Goal: Communication & Community: Answer question/provide support

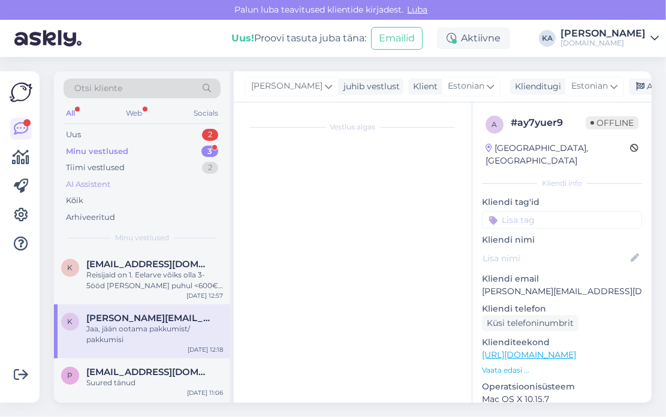
scroll to position [87, 0]
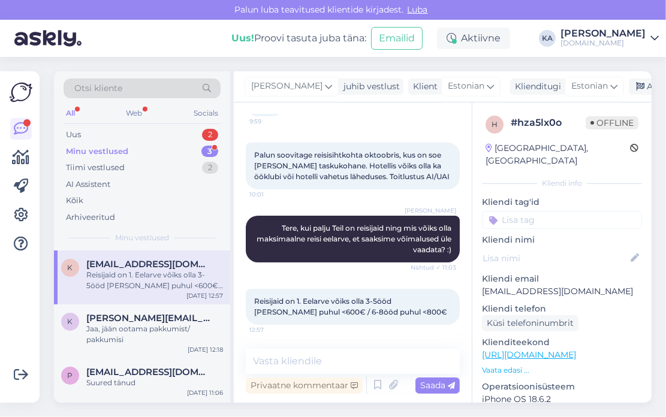
click at [109, 158] on div "Minu vestlused 3" at bounding box center [142, 151] width 157 height 17
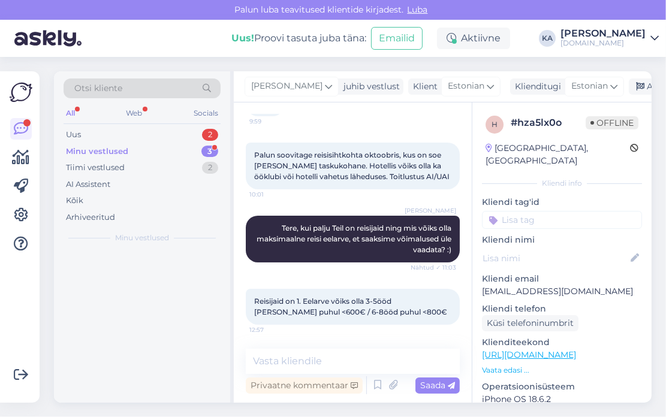
click at [107, 153] on div "Minu vestlused" at bounding box center [97, 152] width 62 height 12
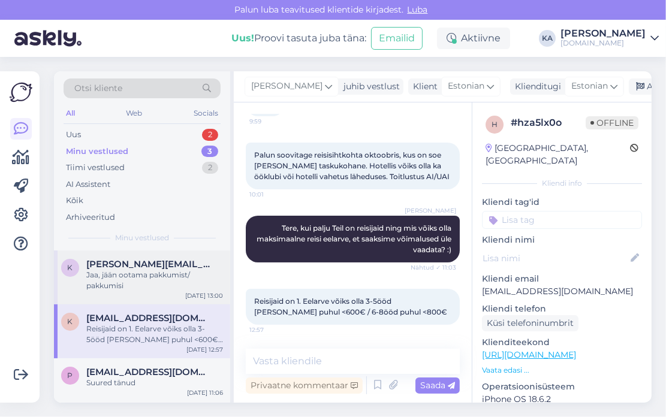
click at [122, 280] on div "Jaa, jään ootama pakkumist/ pakkumisi" at bounding box center [154, 281] width 137 height 22
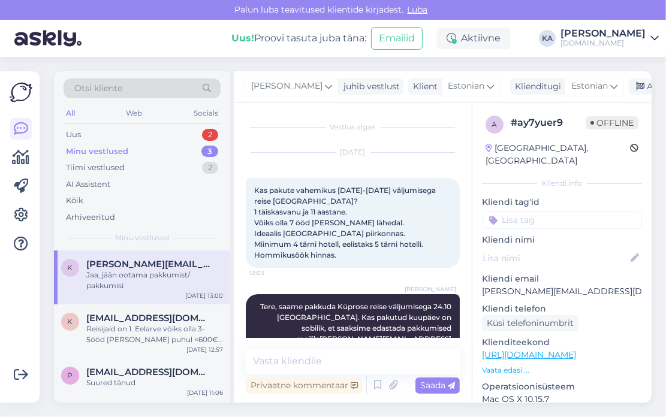
scroll to position [89, 0]
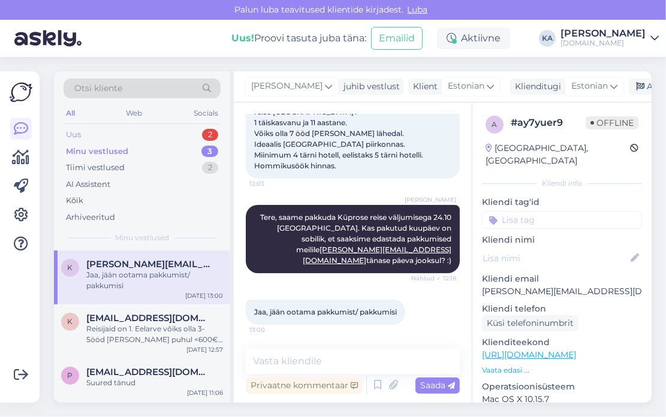
click at [86, 131] on div "Uus 2" at bounding box center [142, 134] width 157 height 17
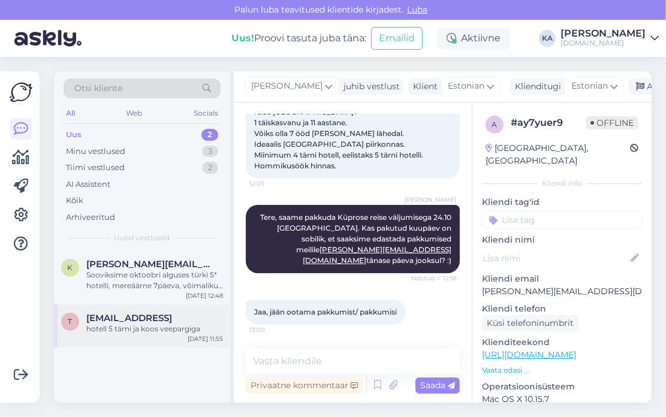
click at [125, 318] on span "[EMAIL_ADDRESS]" at bounding box center [129, 318] width 86 height 11
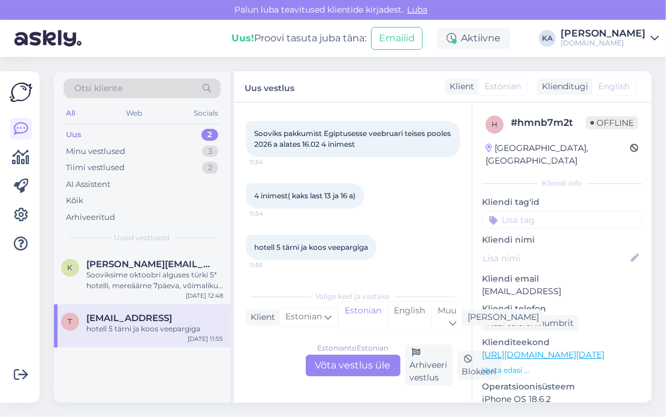
click at [348, 376] on div "Estonian to Estonian Võta vestlus üle Arhiveeri vestlus Blokeeri" at bounding box center [353, 365] width 214 height 41
drag, startPoint x: 520, startPoint y: 276, endPoint x: 590, endPoint y: 279, distance: 70.2
click at [590, 279] on div "Kliendi email [EMAIL_ADDRESS]" at bounding box center [562, 285] width 160 height 25
copy div "[EMAIL_ADDRESS]"
drag, startPoint x: 356, startPoint y: 362, endPoint x: 348, endPoint y: 361, distance: 8.5
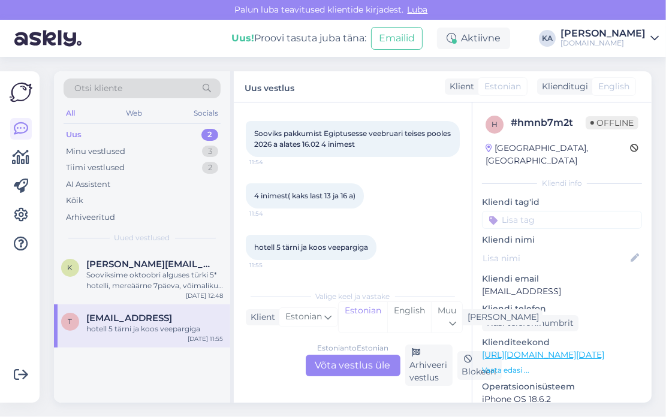
click at [355, 362] on div "Estonian to Estonian Võta vestlus üle" at bounding box center [353, 366] width 95 height 22
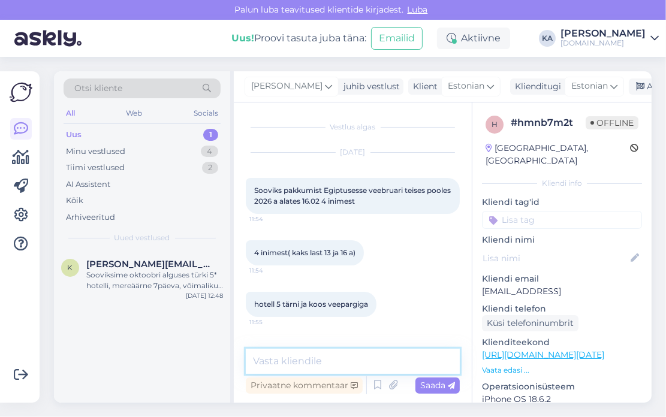
click at [284, 353] on textarea at bounding box center [353, 361] width 214 height 25
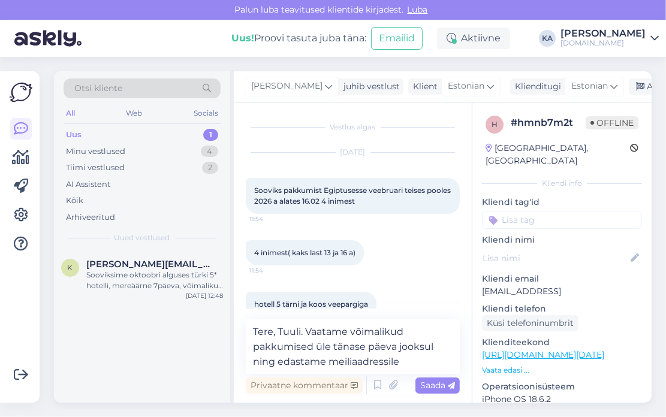
drag, startPoint x: 588, startPoint y: 273, endPoint x: 467, endPoint y: 297, distance: 123.4
click at [473, 280] on div "h # hmnb7m2t Offline [GEOGRAPHIC_DATA], [GEOGRAPHIC_DATA] Kliendi info Kliendi …" at bounding box center [561, 354] width 179 height 505
copy p "[EMAIL_ADDRESS]"
click at [431, 360] on textarea "Tere, Tuuli. Vaatame võimalikud pakkumised üle tänase päeva jooksul ning edasta…" at bounding box center [353, 346] width 214 height 55
paste textarea "[EMAIL_ADDRESS]"
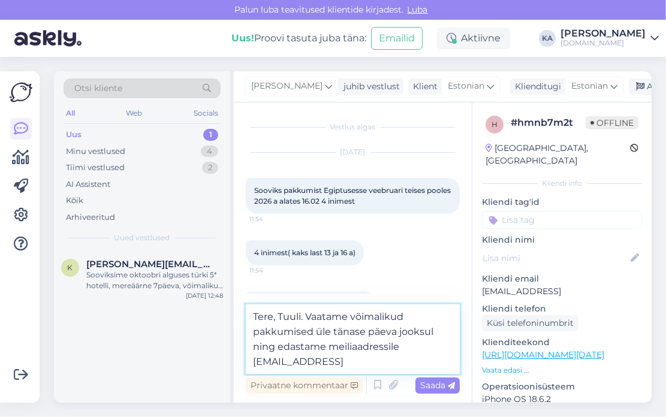
click at [348, 361] on textarea "Tere, Tuuli. Vaatame võimalikud pakkumised üle tänase päeva jooksul ning edasta…" at bounding box center [353, 339] width 214 height 70
type textarea "Tere, Tuuli. Vaatame võimalikud pakkumised üle tänase päeva jooksul ning edasta…"
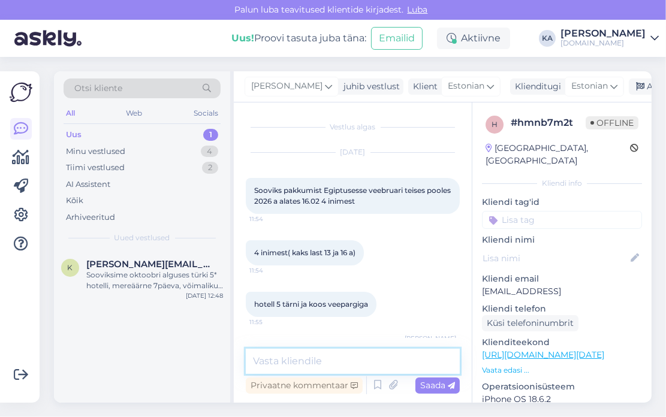
scroll to position [65, 0]
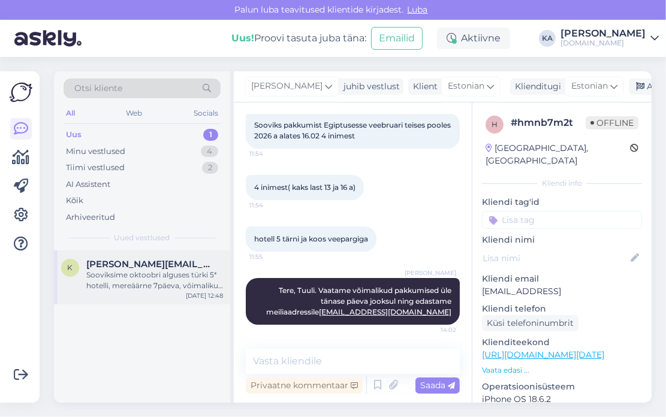
click at [171, 294] on div "k [PERSON_NAME][EMAIL_ADDRESS][DOMAIN_NAME] Sooviksime oktoobri alguses türki 5…" at bounding box center [142, 277] width 176 height 54
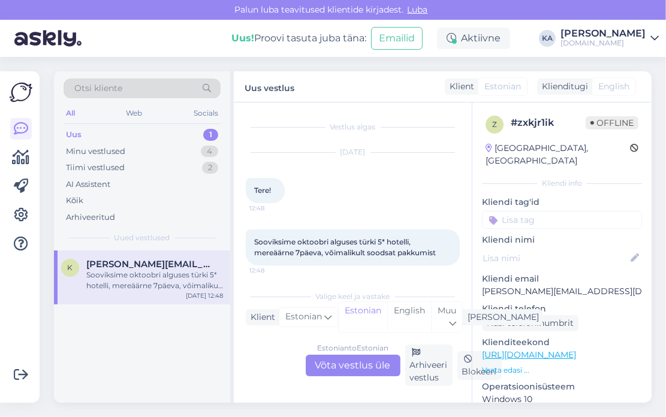
scroll to position [5, 0]
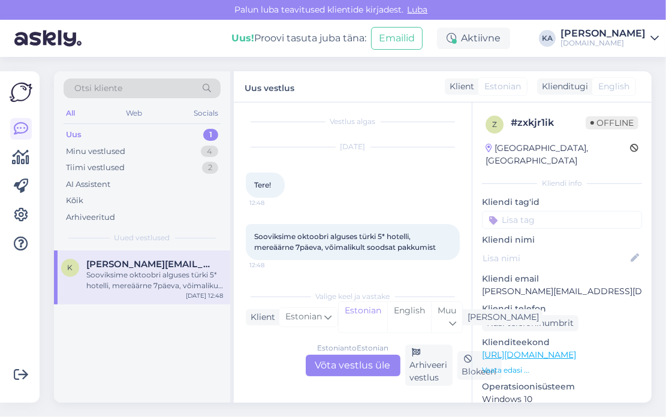
click at [334, 362] on div "Estonian to Estonian Võta vestlus üle" at bounding box center [353, 366] width 95 height 22
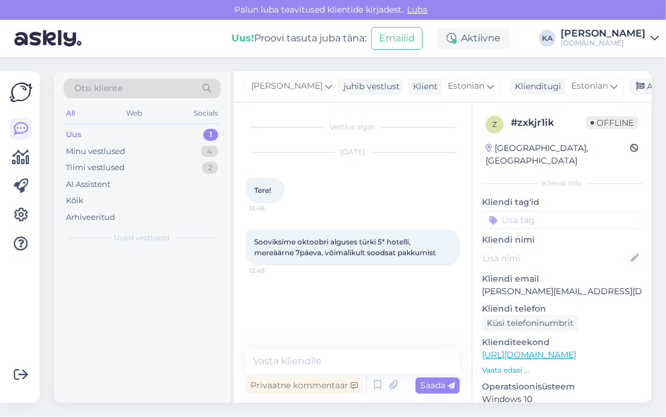
scroll to position [0, 0]
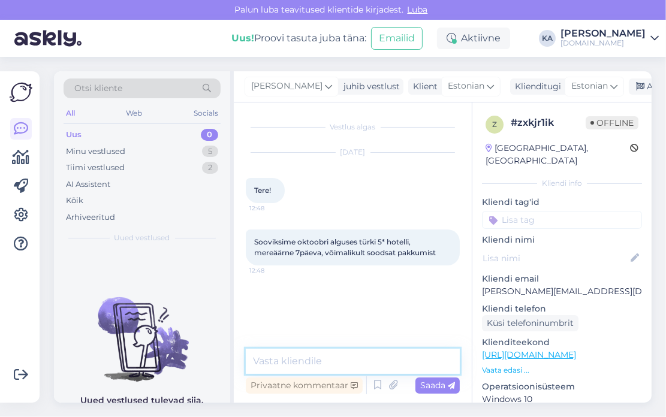
click at [309, 364] on textarea at bounding box center [353, 361] width 214 height 25
type textarea "Tere, kui palju Teil on reisijaid?"
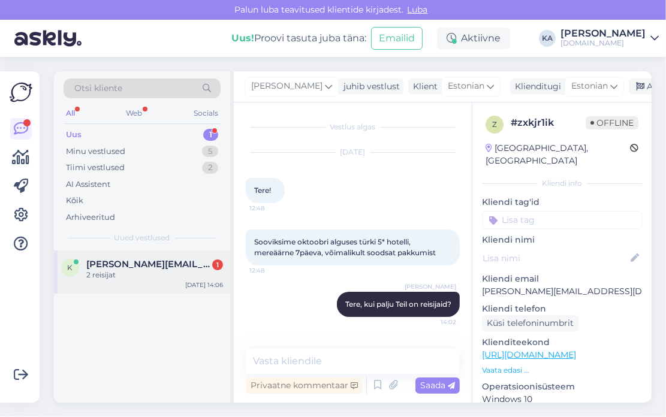
click at [108, 282] on div "[PERSON_NAME] [PERSON_NAME][EMAIL_ADDRESS][DOMAIN_NAME] 1 2 reisijat [DATE] 14:…" at bounding box center [142, 271] width 176 height 43
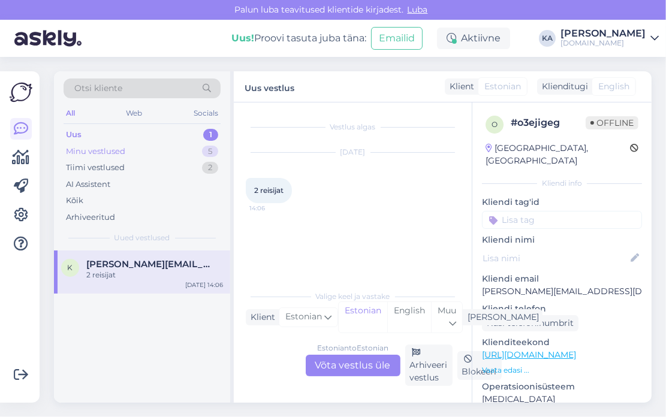
click at [158, 149] on div "Minu vestlused 5" at bounding box center [142, 151] width 157 height 17
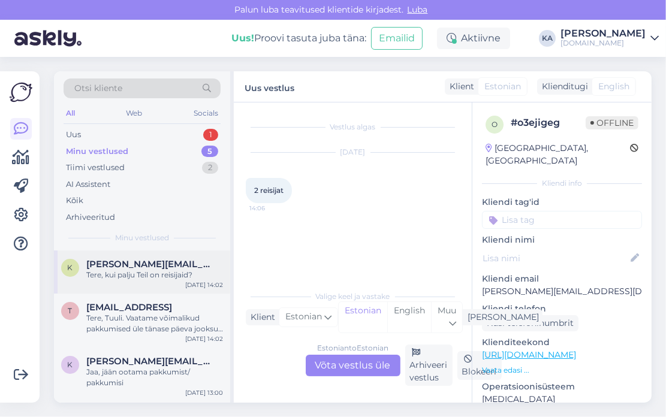
click at [149, 273] on div "Tere, kui palju Teil on reisijaid?" at bounding box center [154, 275] width 137 height 11
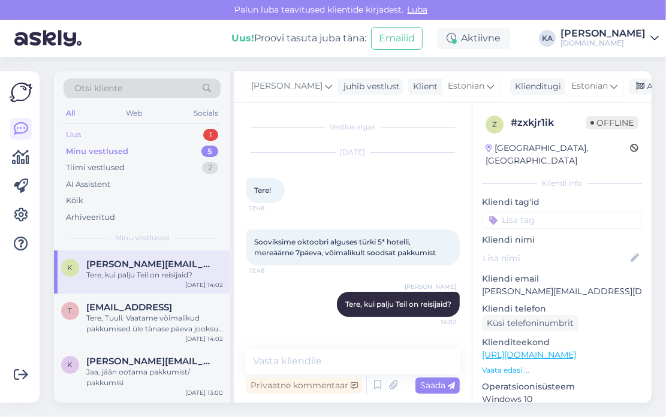
click at [125, 137] on div "Uus 1" at bounding box center [142, 134] width 157 height 17
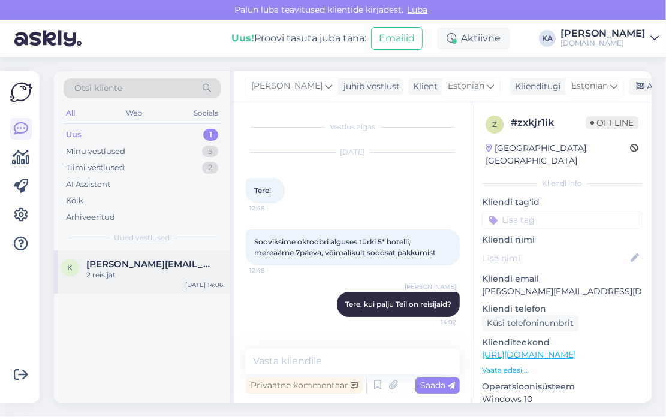
click at [122, 274] on div "2 reisijat" at bounding box center [154, 275] width 137 height 11
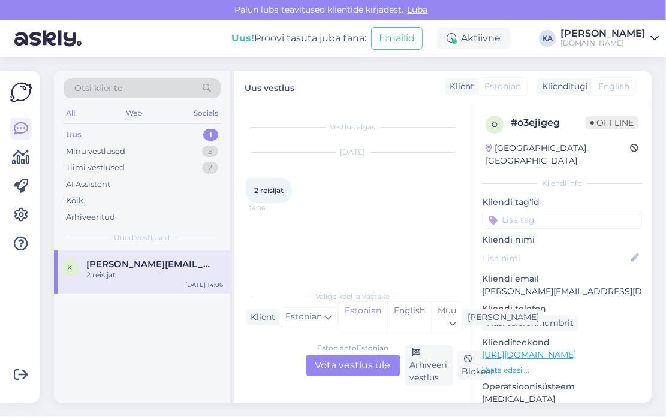
click at [342, 367] on div "Estonian to Estonian Võta vestlus üle" at bounding box center [353, 366] width 95 height 22
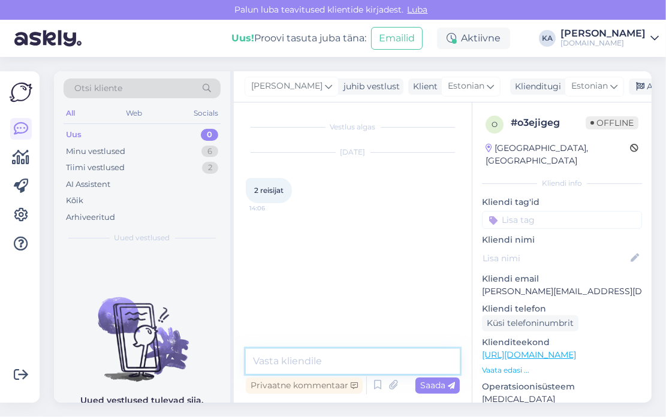
click at [288, 353] on textarea at bounding box center [353, 361] width 214 height 25
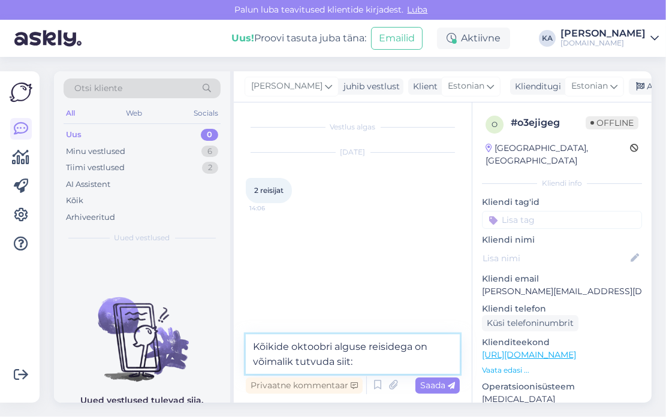
paste textarea "[URL][DOMAIN_NAME]"
type textarea "Kõikide oktoobri alguse reisidega on võimalik tutvuda siit: [URL][DOMAIN_NAME]"
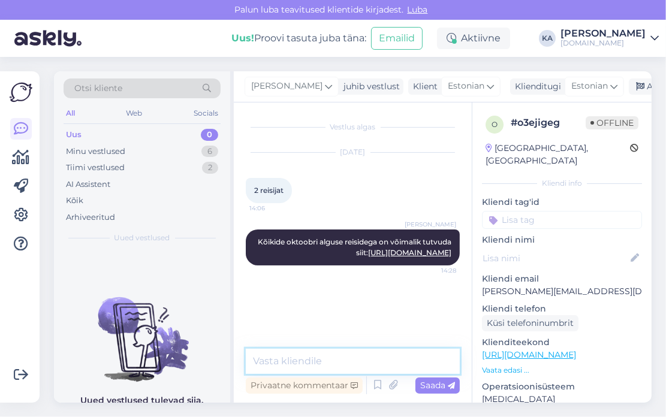
type textarea "i"
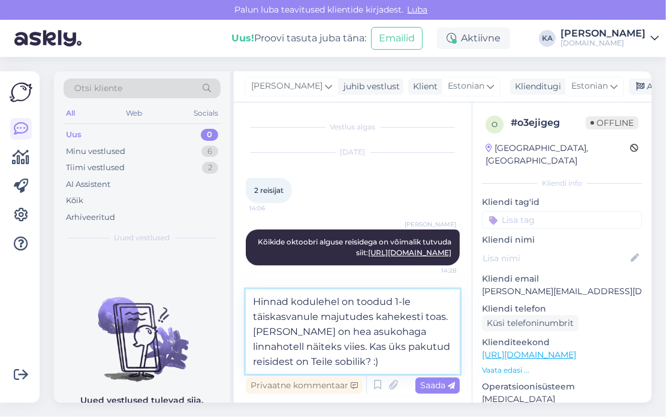
type textarea "Hinnad kodulehel on toodud 1-le täiskasvanule majutudes kahekesti toas. [PERSON…"
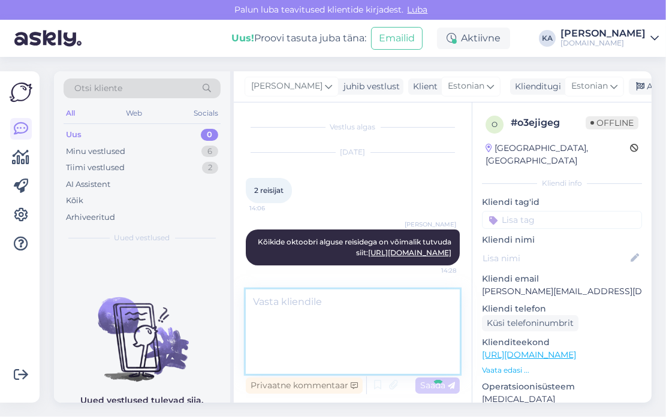
scroll to position [25, 0]
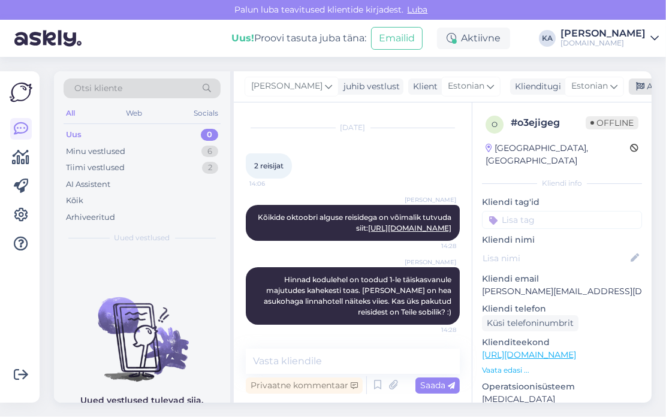
click at [636, 87] on icon at bounding box center [640, 87] width 8 height 8
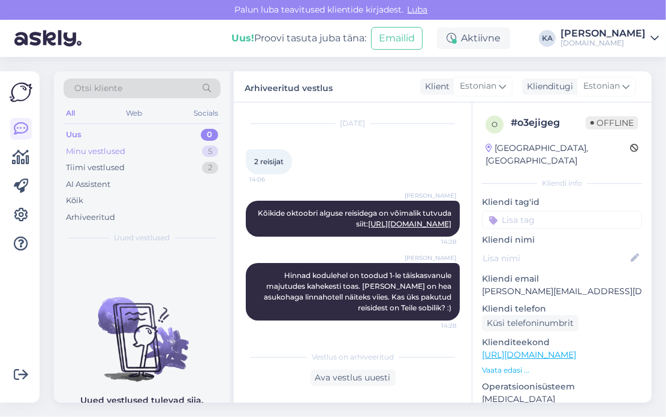
click at [101, 152] on div "Minu vestlused" at bounding box center [95, 152] width 59 height 12
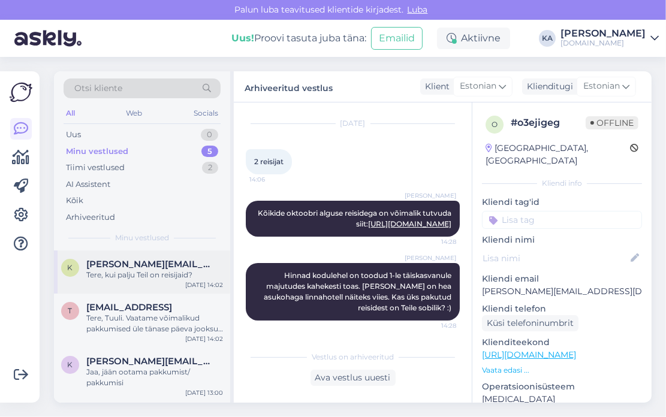
click at [132, 270] on div "Tere, kui palju Teil on reisijaid?" at bounding box center [154, 275] width 137 height 11
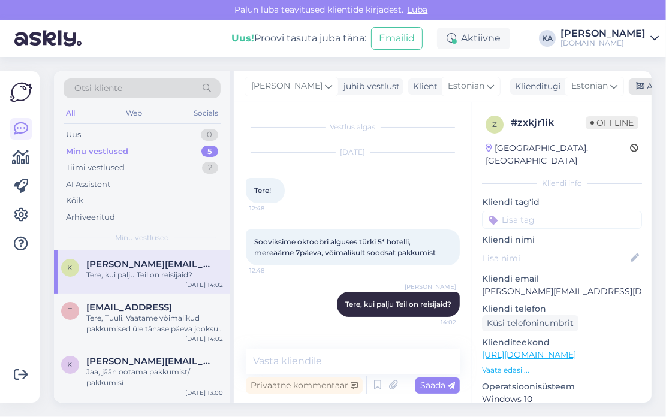
click at [630, 86] on div "Arhiveeri vestlus" at bounding box center [675, 86] width 92 height 16
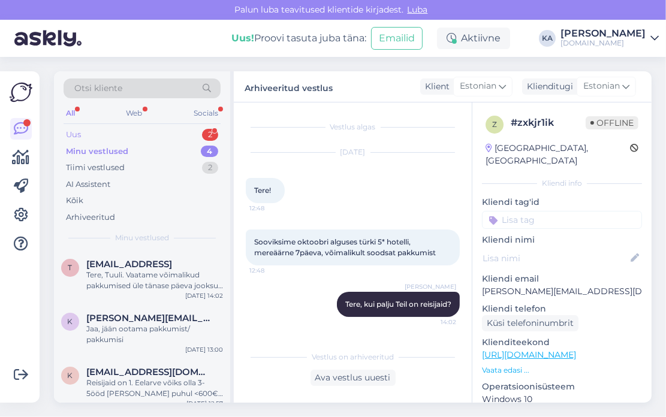
click at [81, 133] on div "Uus 2" at bounding box center [142, 134] width 157 height 17
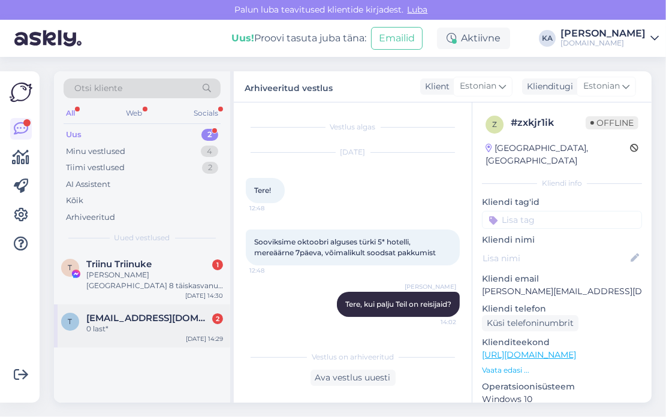
click at [144, 332] on div "0 last*" at bounding box center [154, 329] width 137 height 11
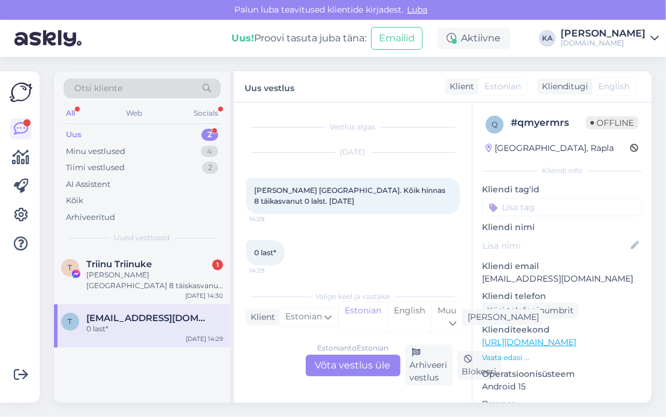
scroll to position [5, 0]
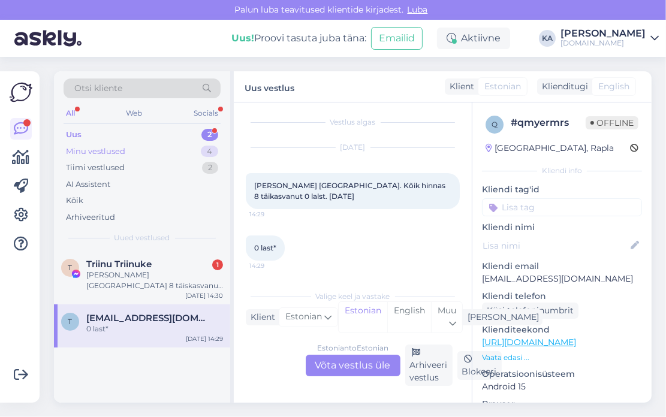
click at [101, 147] on div "Minu vestlused" at bounding box center [95, 152] width 59 height 12
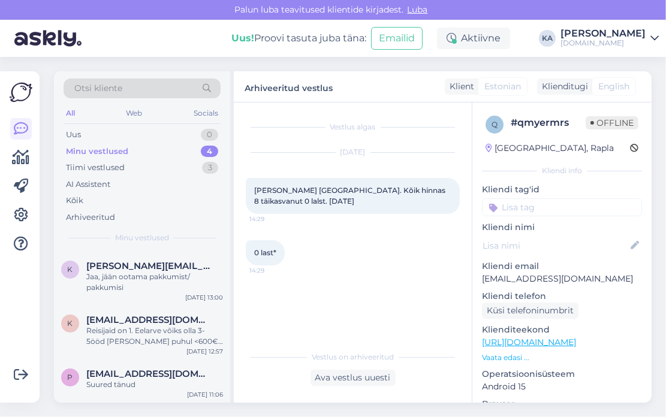
scroll to position [0, 0]
click at [78, 140] on div "Uus 0" at bounding box center [142, 134] width 157 height 17
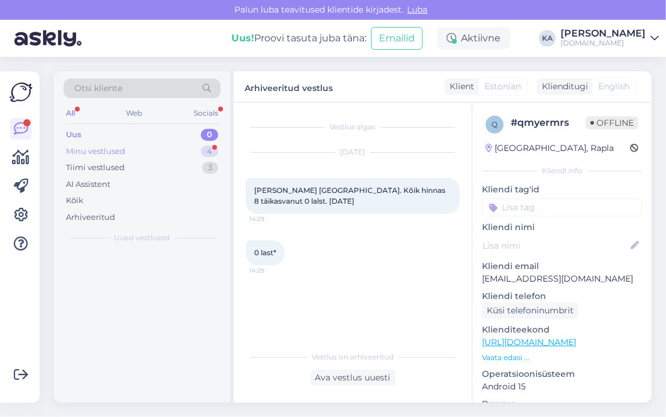
click at [79, 150] on div "Minu vestlused" at bounding box center [95, 152] width 59 height 12
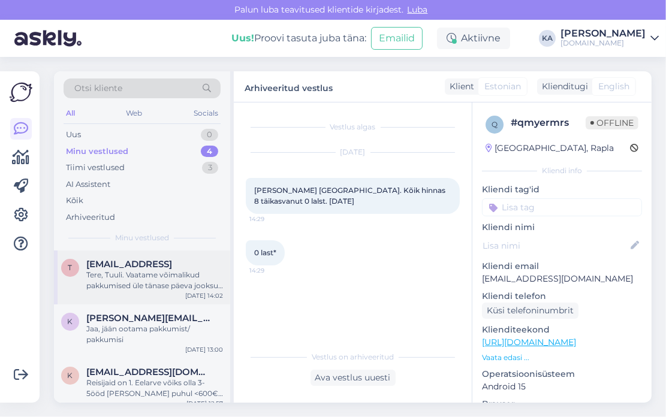
click at [132, 283] on div "Tere, Tuuli. Vaatame võimalikud pakkumised üle tänase päeva jooksul ning edasta…" at bounding box center [154, 281] width 137 height 22
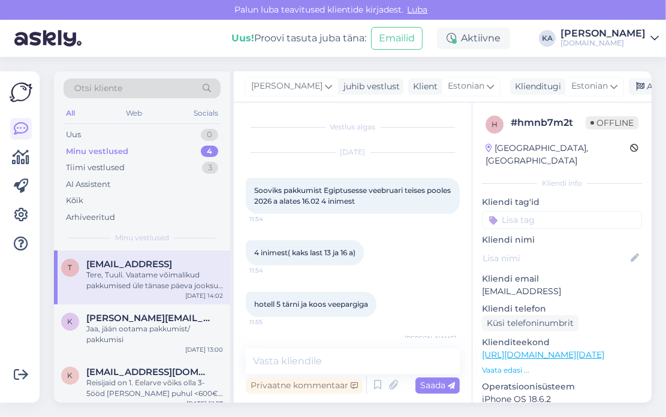
scroll to position [65, 0]
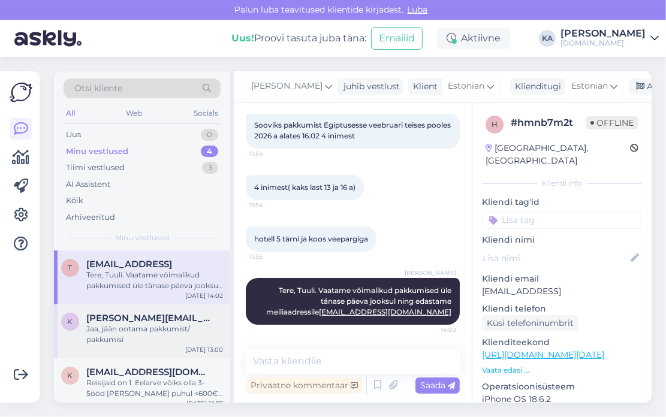
click at [147, 331] on div "Jaa, jään ootama pakkumist/ pakkumisi" at bounding box center [154, 335] width 137 height 22
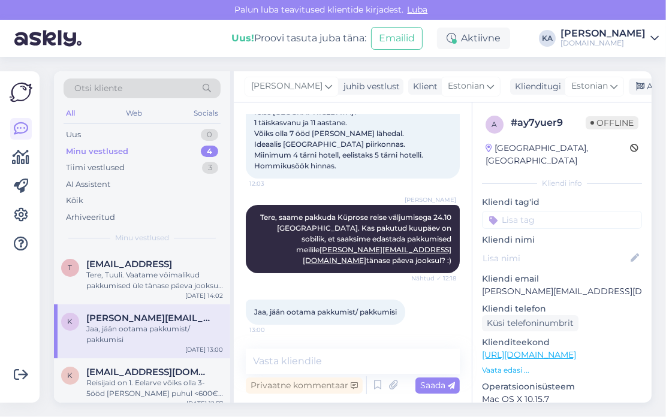
scroll to position [52, 0]
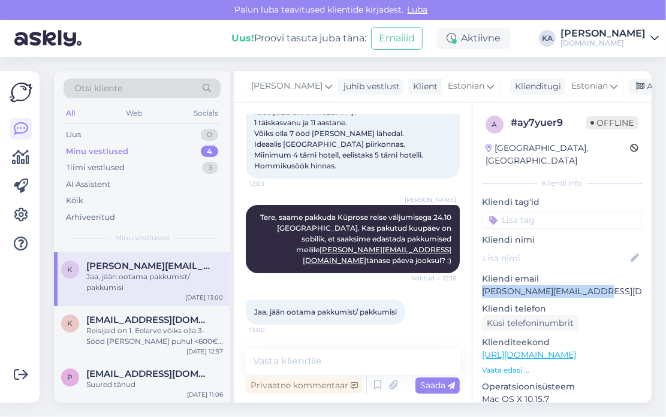
drag, startPoint x: 615, startPoint y: 278, endPoint x: 483, endPoint y: 280, distance: 131.8
click at [483, 285] on p "[PERSON_NAME][EMAIL_ADDRESS][DOMAIN_NAME]" at bounding box center [562, 291] width 160 height 13
copy p "[PERSON_NAME][EMAIL_ADDRESS][DOMAIN_NAME]"
click at [565, 273] on p "Kliendi email" at bounding box center [562, 279] width 160 height 13
drag, startPoint x: 618, startPoint y: 278, endPoint x: 323, endPoint y: 297, distance: 296.0
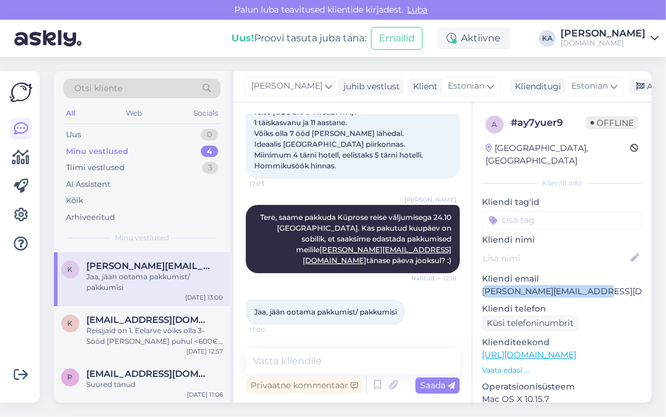
click at [482, 285] on p "[PERSON_NAME][EMAIL_ADDRESS][DOMAIN_NAME]" at bounding box center [562, 291] width 160 height 13
click at [138, 330] on div "Reisijaid on 1. Eelarve võiks olla 3-5ööd [PERSON_NAME] puhul <600€ / 6-8ööd pu…" at bounding box center [154, 336] width 137 height 22
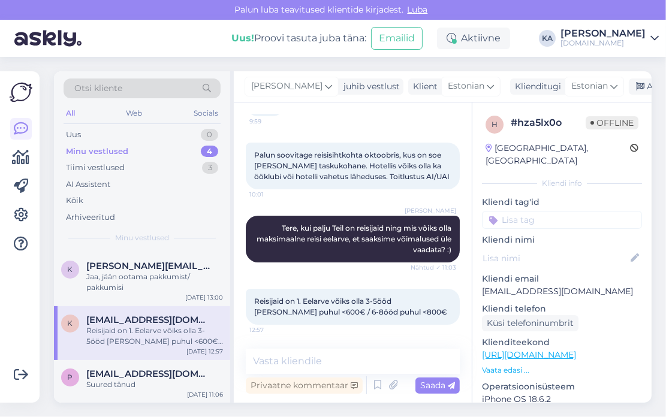
scroll to position [27, 0]
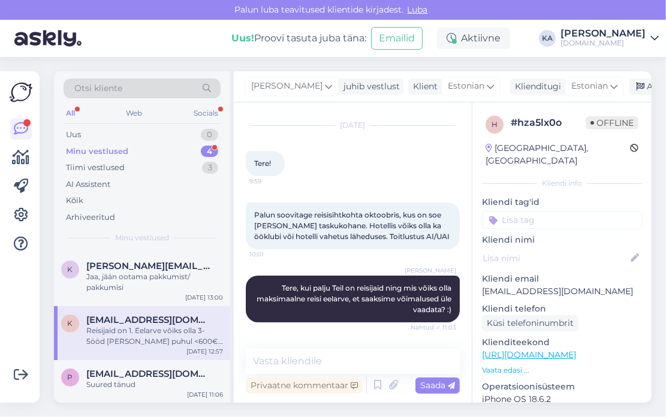
drag, startPoint x: 283, startPoint y: 346, endPoint x: 284, endPoint y: 357, distance: 10.9
click at [283, 349] on div "Vestlus algas [DATE] Tere! 9:59 Palun soovitage reisisihtkohta oktoobris, kus o…" at bounding box center [353, 252] width 238 height 300
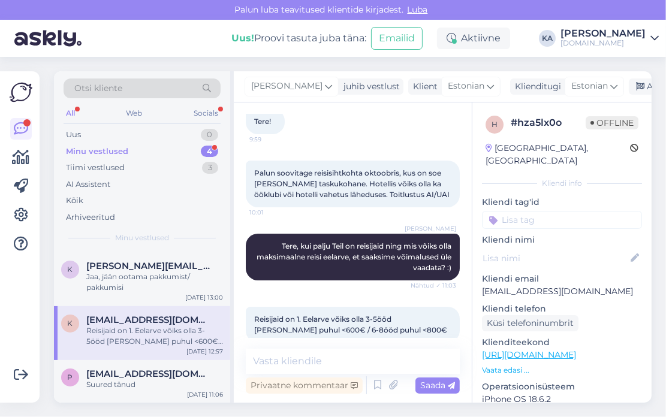
scroll to position [86, 0]
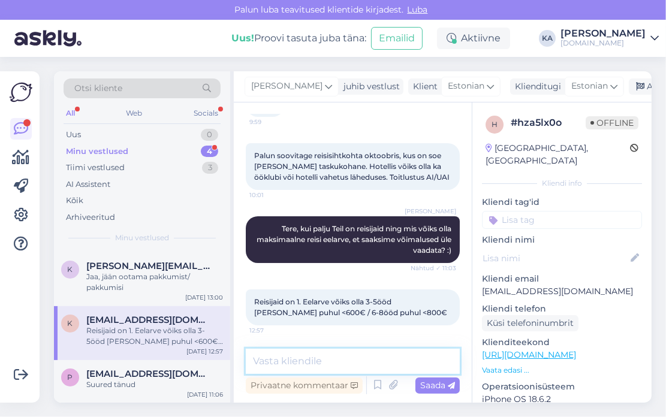
click at [306, 361] on textarea at bounding box center [353, 361] width 214 height 25
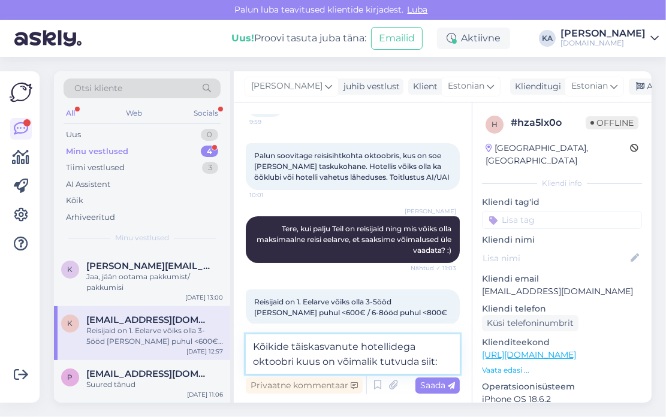
paste textarea "[URL][DOMAIN_NAME]"
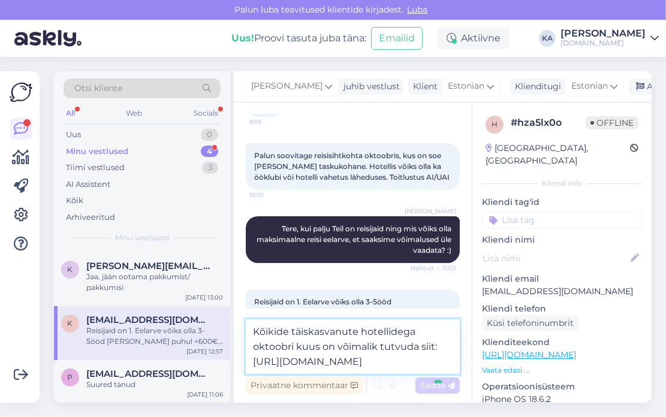
type textarea "Kõikide täiskasvanute hotellidega oktoobri kuus on võimalik tutvuda siit: [URL]…"
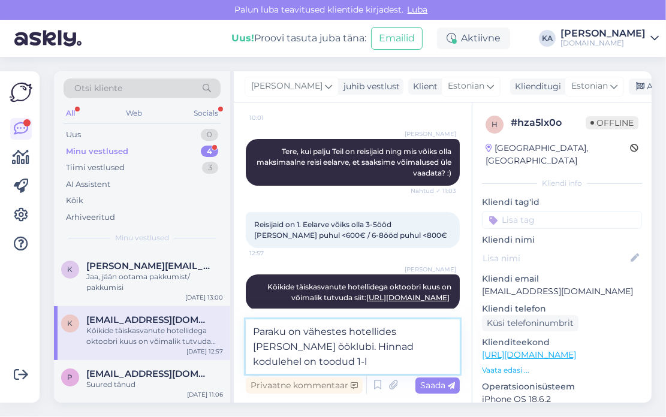
scroll to position [179, 0]
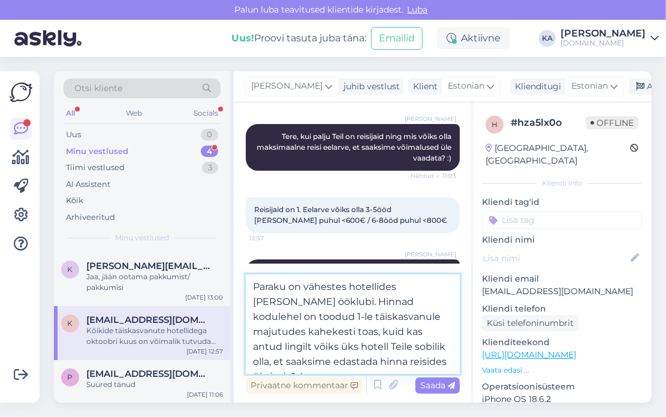
type textarea "Paraku on vähestes hotellides [PERSON_NAME] ööklubi. Hinnad kodulehel on toodud…"
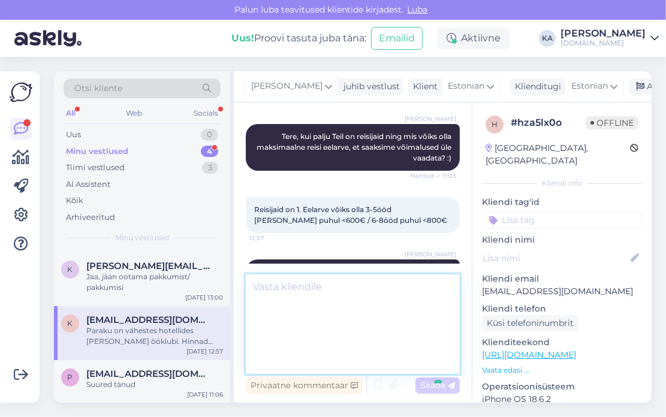
scroll to position [244, 0]
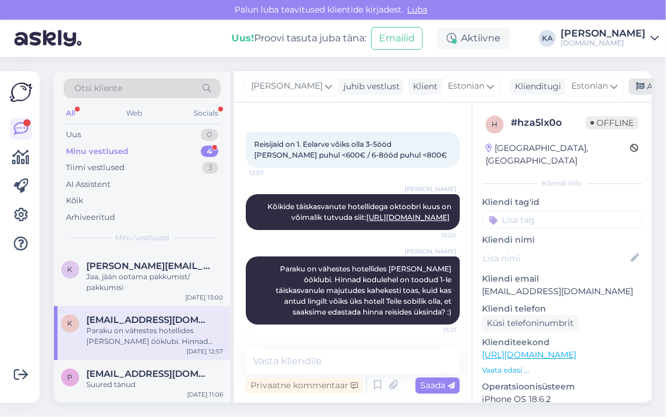
click at [636, 86] on icon at bounding box center [640, 87] width 8 height 8
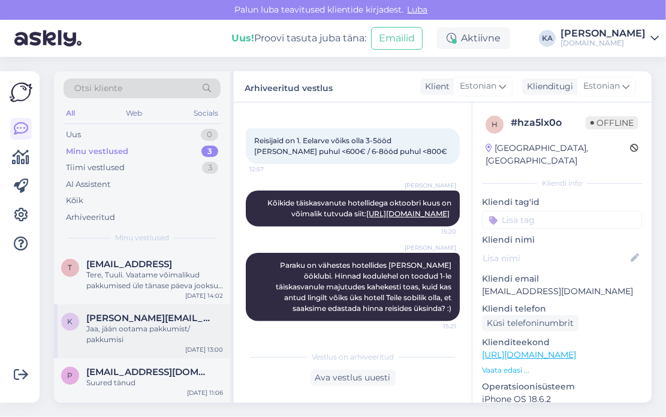
click at [151, 330] on div "Jaa, jään ootama pakkumist/ pakkumisi" at bounding box center [154, 335] width 137 height 22
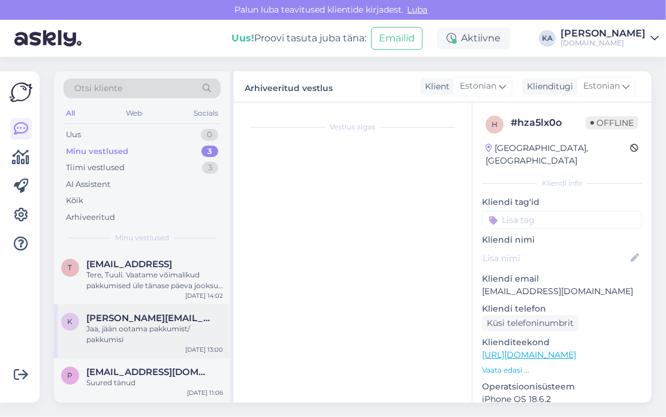
scroll to position [89, 0]
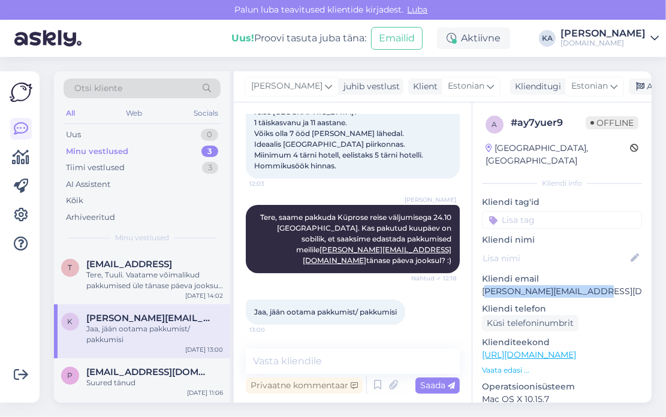
drag, startPoint x: 613, startPoint y: 280, endPoint x: 485, endPoint y: 280, distance: 128.2
click at [485, 285] on p "[PERSON_NAME][EMAIL_ADDRESS][DOMAIN_NAME]" at bounding box center [562, 291] width 160 height 13
click at [484, 285] on p "[PERSON_NAME][EMAIL_ADDRESS][DOMAIN_NAME]" at bounding box center [562, 291] width 160 height 13
drag, startPoint x: 622, startPoint y: 280, endPoint x: 479, endPoint y: 279, distance: 142.6
click at [479, 279] on div "a # ay7yuer9 Offline [GEOGRAPHIC_DATA], [GEOGRAPHIC_DATA] Kliendi info Kliendi …" at bounding box center [561, 354] width 179 height 505
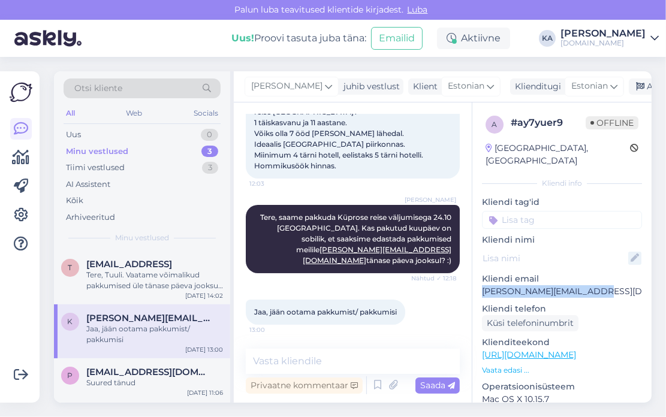
copy p "[PERSON_NAME][EMAIL_ADDRESS][DOMAIN_NAME]"
click at [587, 285] on p "[PERSON_NAME][EMAIL_ADDRESS][DOMAIN_NAME]" at bounding box center [562, 291] width 160 height 13
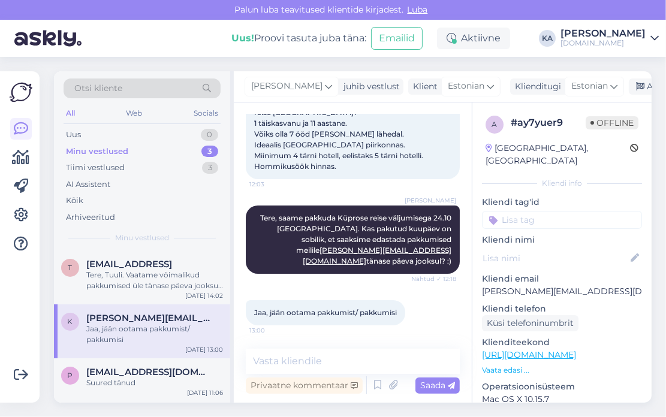
scroll to position [89, 0]
click at [638, 84] on div "Arhiveeri vestlus" at bounding box center [675, 86] width 92 height 16
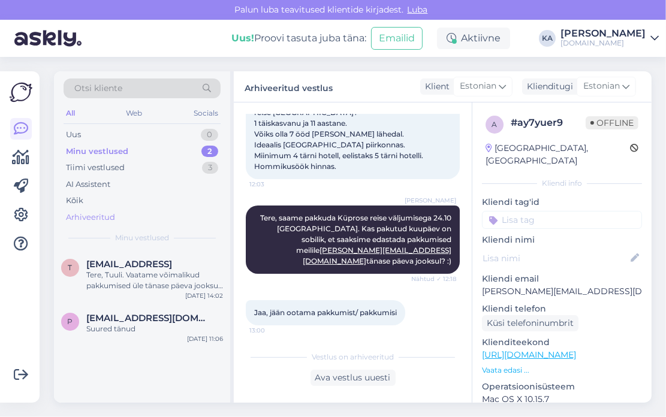
click at [109, 219] on div "Arhiveeritud" at bounding box center [90, 218] width 49 height 12
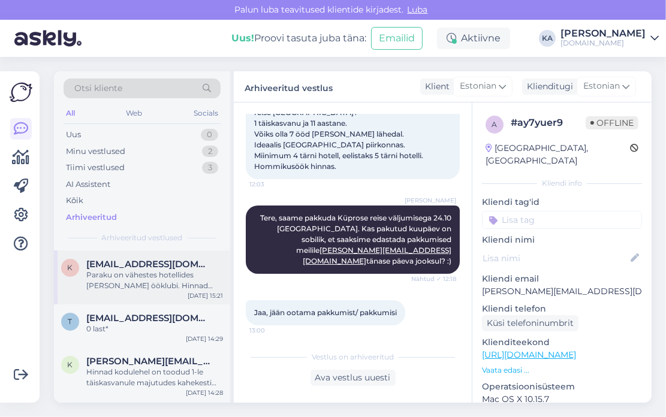
click at [107, 271] on div "Paraku on vähestes hotellides [PERSON_NAME] ööklubi. Hinnad kodulehel on toodud…" at bounding box center [154, 281] width 137 height 22
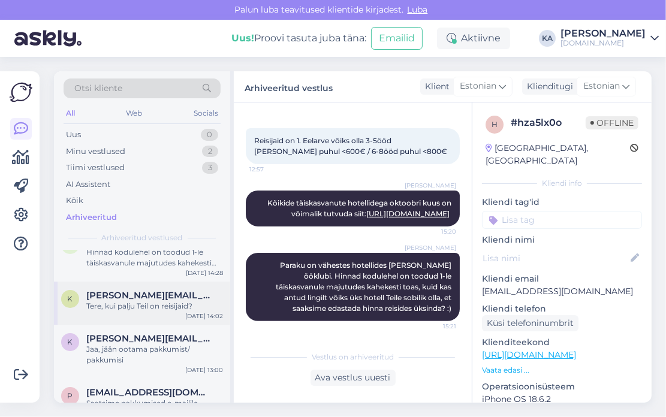
scroll to position [0, 0]
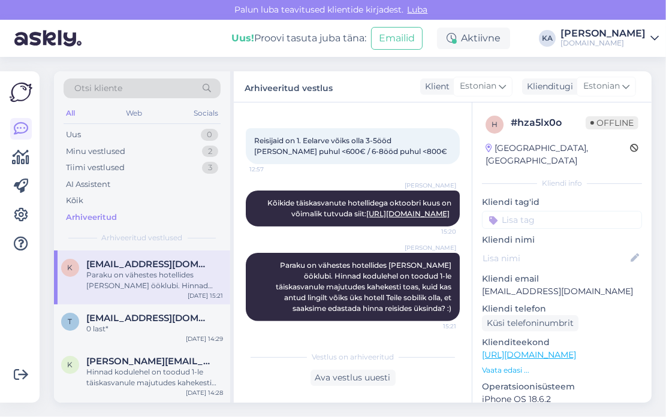
click at [97, 226] on div "Otsi kliente All Web Socials Uus 0 Minu vestlused 2 Tiimi vestlused 3 AI Assist…" at bounding box center [142, 160] width 176 height 179
click at [92, 220] on div "Arhiveeritud" at bounding box center [91, 218] width 51 height 12
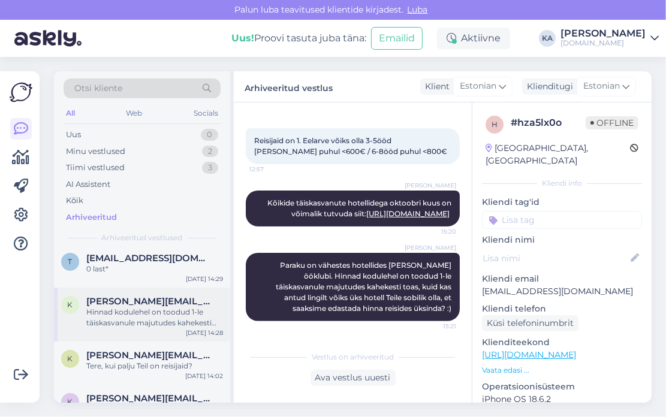
scroll to position [180, 0]
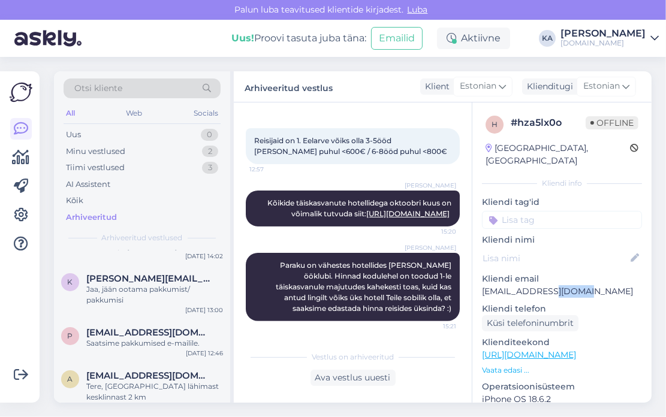
drag, startPoint x: 610, startPoint y: 279, endPoint x: 556, endPoint y: 282, distance: 54.0
click at [555, 285] on p "[EMAIL_ADDRESS][DOMAIN_NAME]" at bounding box center [562, 291] width 160 height 13
click at [120, 86] on span "Otsi kliente" at bounding box center [98, 88] width 48 height 13
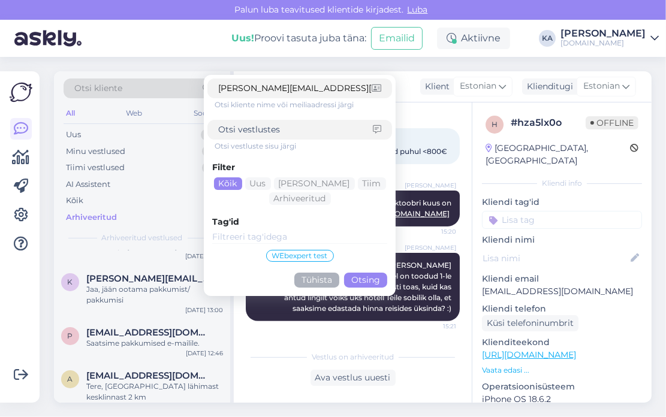
type input "[PERSON_NAME][EMAIL_ADDRESS][DOMAIN_NAME]"
click at [370, 285] on button "Otsing" at bounding box center [365, 280] width 43 height 15
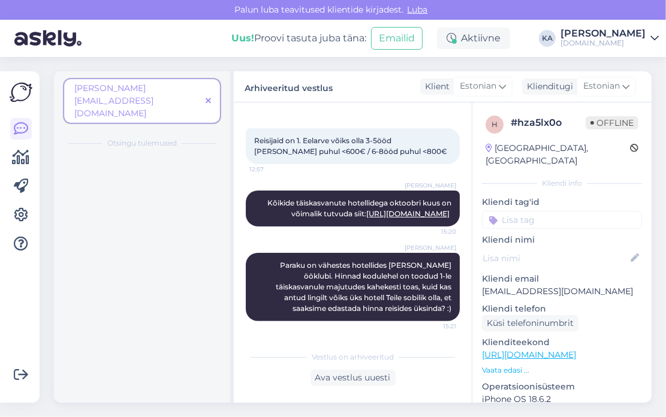
scroll to position [0, 0]
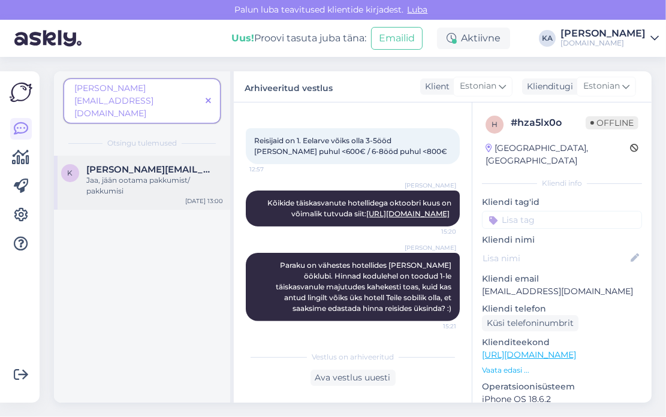
click at [116, 164] on span "[PERSON_NAME][EMAIL_ADDRESS][DOMAIN_NAME]" at bounding box center [148, 169] width 125 height 11
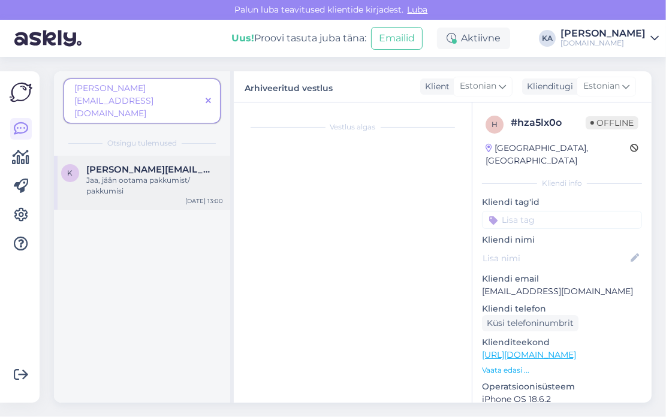
scroll to position [93, 0]
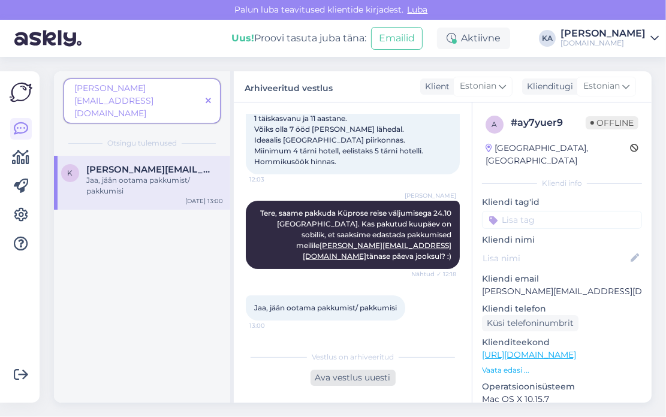
click at [331, 376] on div "Ava vestlus uuesti" at bounding box center [352, 378] width 85 height 16
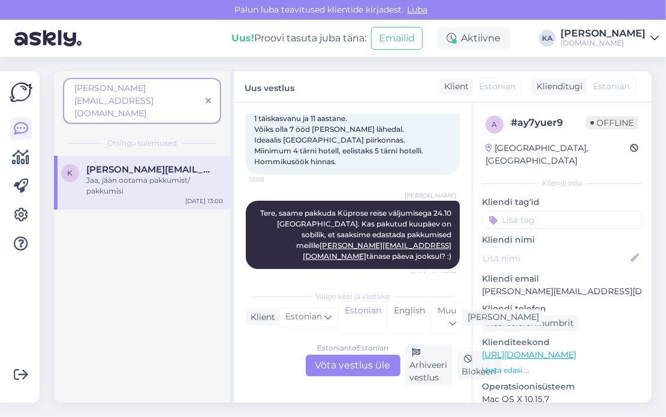
click at [319, 371] on div "Estonian to Estonian Võta vestlus üle" at bounding box center [353, 366] width 95 height 22
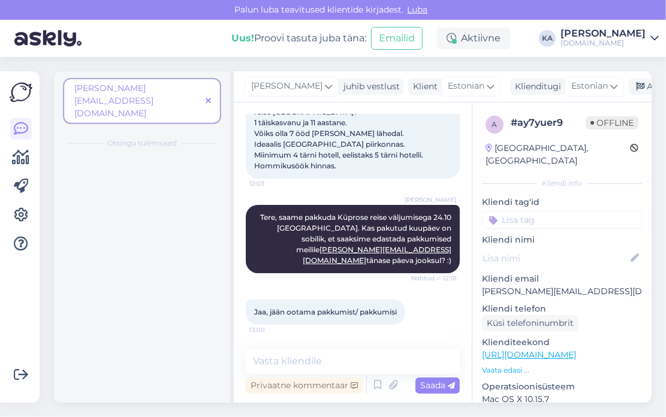
scroll to position [89, 0]
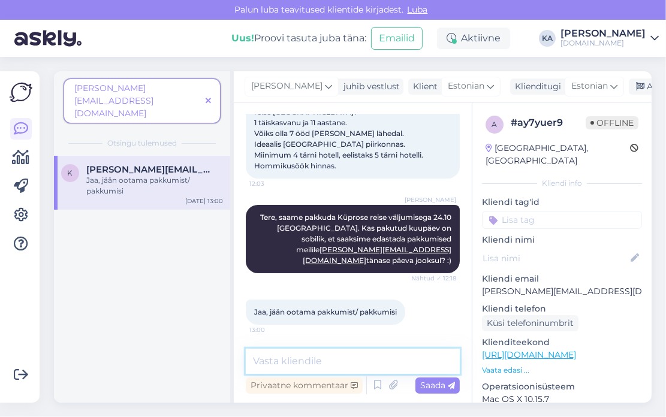
click at [302, 360] on textarea at bounding box center [353, 361] width 214 height 25
type textarea "Saatsime pakkumise meilile :)"
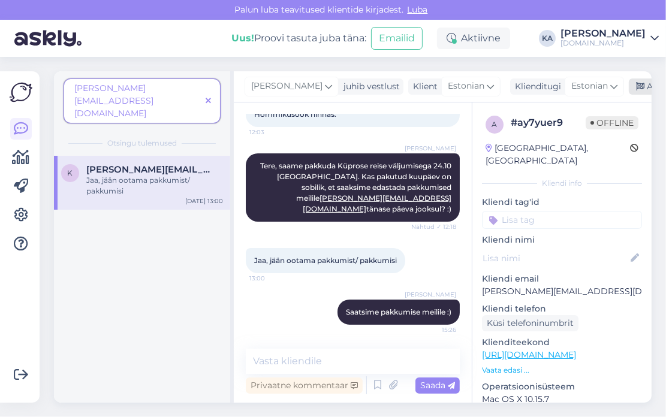
click at [636, 83] on icon at bounding box center [640, 87] width 8 height 8
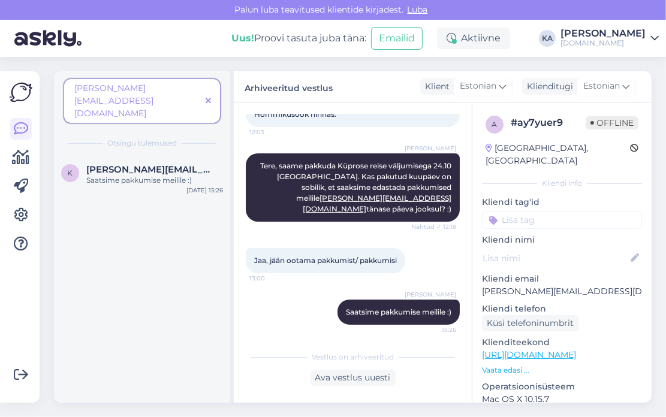
click at [211, 95] on span at bounding box center [208, 101] width 15 height 13
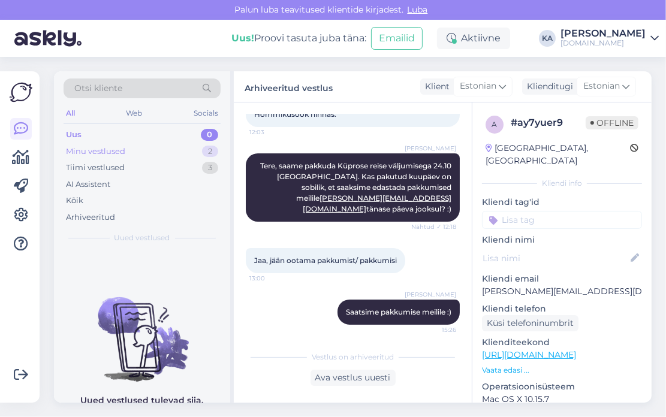
click at [142, 149] on div "Minu vestlused 2" at bounding box center [142, 151] width 157 height 17
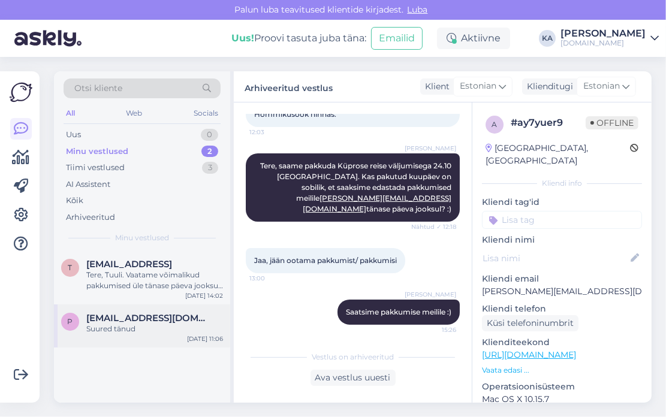
click at [129, 324] on div "Suured tänud" at bounding box center [154, 329] width 137 height 11
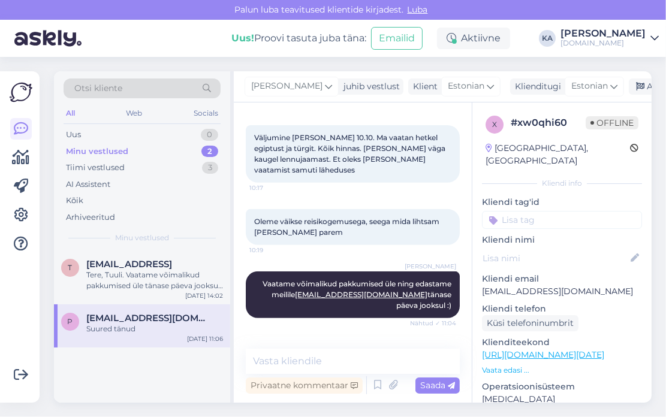
scroll to position [400, 0]
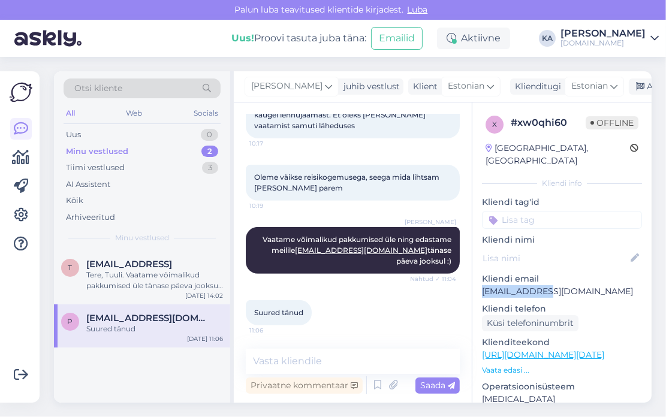
drag, startPoint x: 552, startPoint y: 280, endPoint x: 479, endPoint y: 280, distance: 72.5
click at [479, 280] on div "x # xw0qhi60 Offline [GEOGRAPHIC_DATA], [GEOGRAPHIC_DATA] Kliendi info Kliendi …" at bounding box center [561, 354] width 179 height 505
copy p "[EMAIL_ADDRESS][DOMAIN_NAME]"
click at [371, 183] on div "Oleme väikse reisikogemusega, seega mida lihtsam [PERSON_NAME] parem 10:19" at bounding box center [353, 183] width 214 height 36
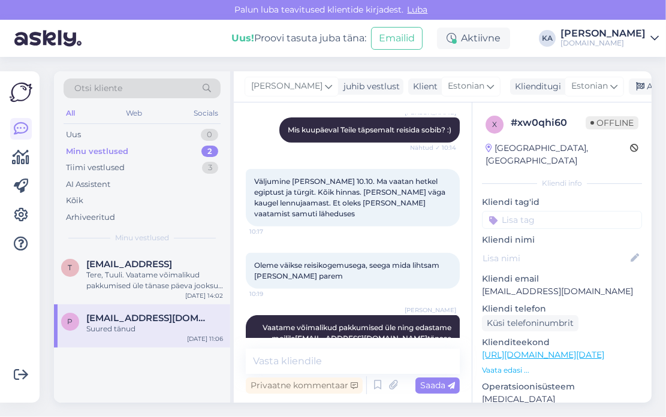
scroll to position [220, 0]
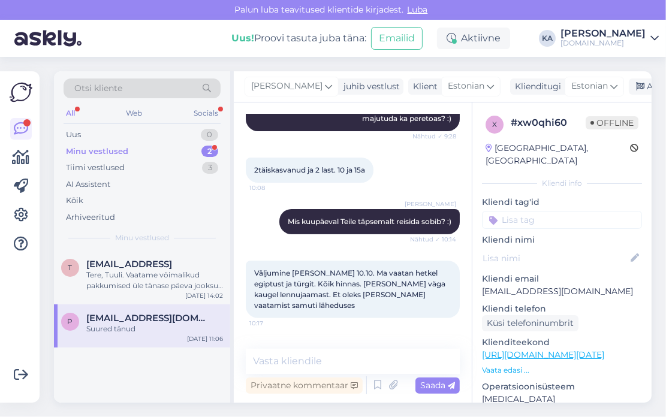
click at [125, 155] on div "Minu vestlused" at bounding box center [97, 152] width 62 height 12
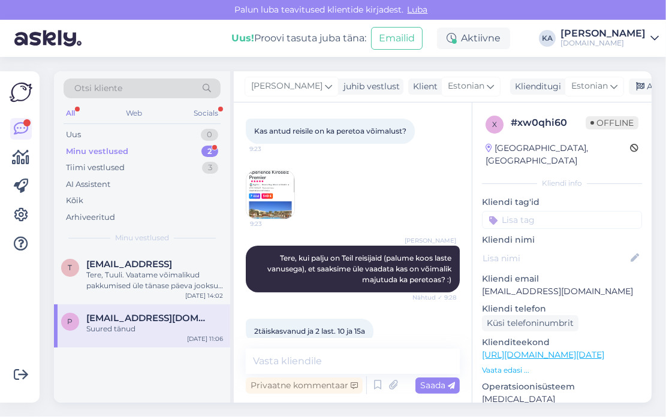
scroll to position [0, 0]
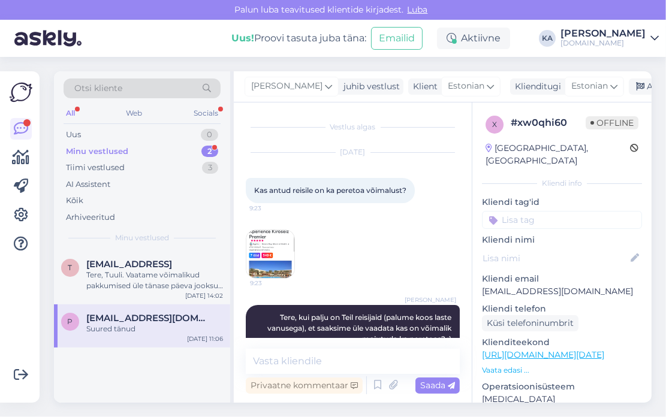
click at [283, 238] on img at bounding box center [270, 254] width 48 height 48
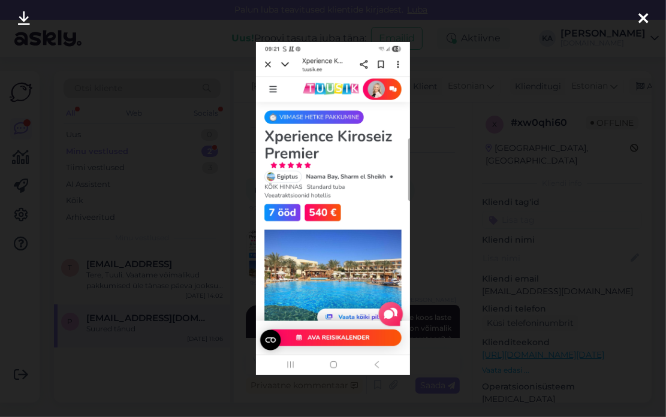
click at [534, 188] on div at bounding box center [333, 208] width 666 height 417
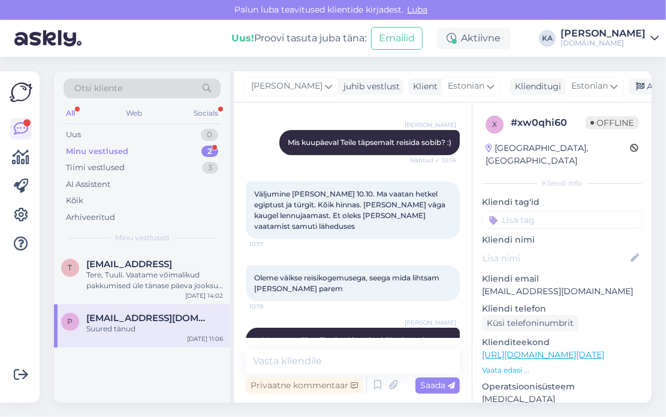
scroll to position [60, 0]
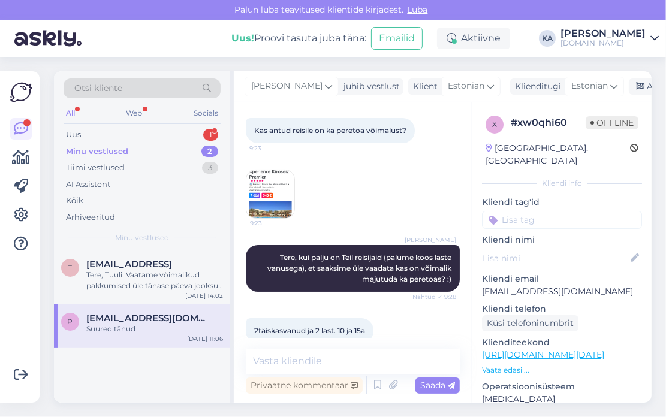
click at [133, 338] on div "P [EMAIL_ADDRESS][DOMAIN_NAME] Suured tänud [DATE] 11:06" at bounding box center [142, 325] width 176 height 43
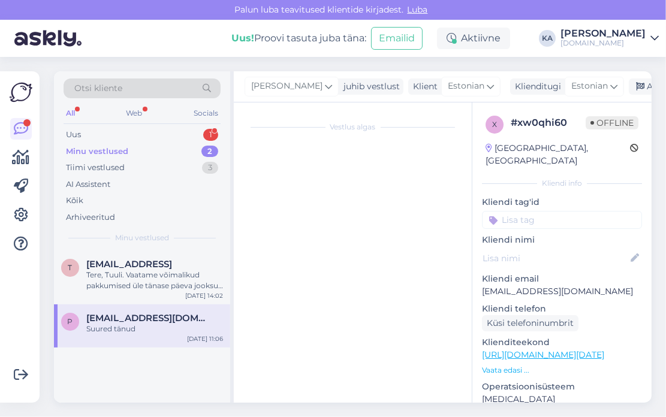
scroll to position [0, 0]
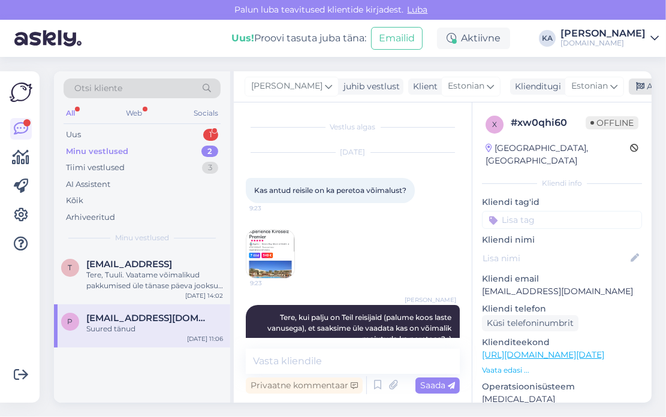
click at [636, 89] on icon at bounding box center [640, 87] width 8 height 8
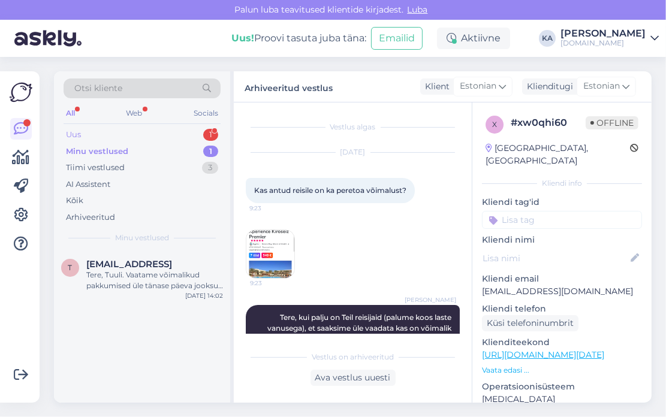
click at [74, 134] on div "Uus" at bounding box center [73, 135] width 15 height 12
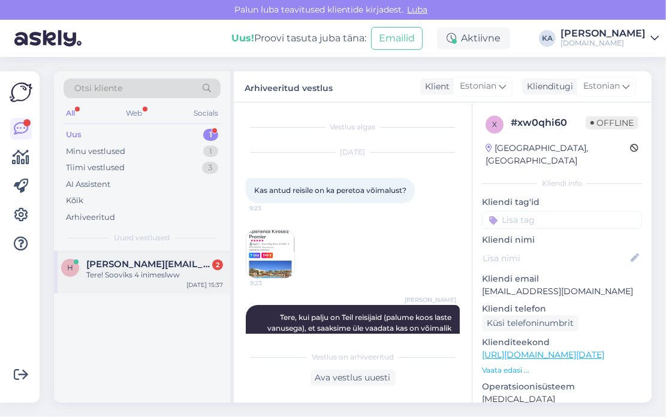
click at [100, 264] on span "[PERSON_NAME][EMAIL_ADDRESS][DOMAIN_NAME]" at bounding box center [148, 264] width 125 height 11
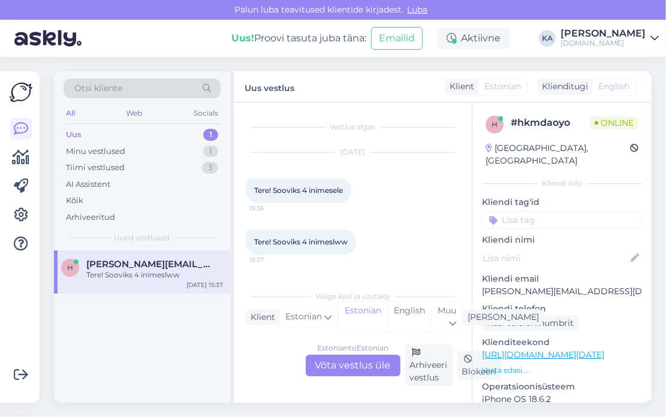
click at [546, 349] on link "[URL][DOMAIN_NAME][DATE]" at bounding box center [543, 354] width 122 height 11
click at [110, 148] on div "Minu vestlused" at bounding box center [95, 152] width 59 height 12
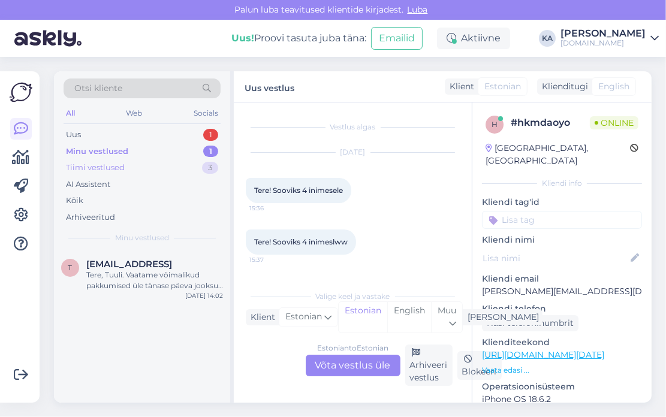
click at [106, 171] on div "Tiimi vestlused" at bounding box center [95, 168] width 59 height 12
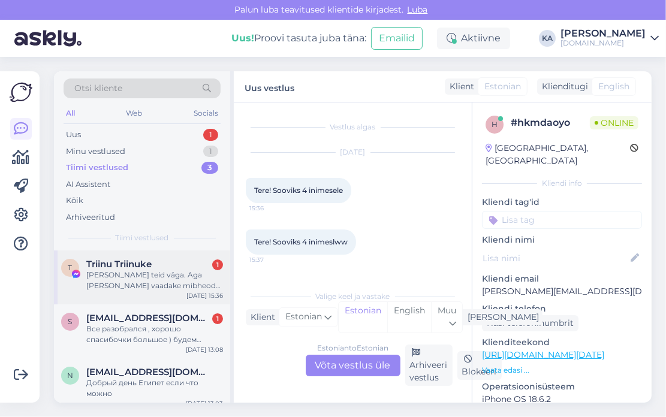
click at [144, 280] on div "[PERSON_NAME] teid väga. Aga [PERSON_NAME] vaadake mibheod odavaid pakkumisi. A…" at bounding box center [154, 281] width 137 height 22
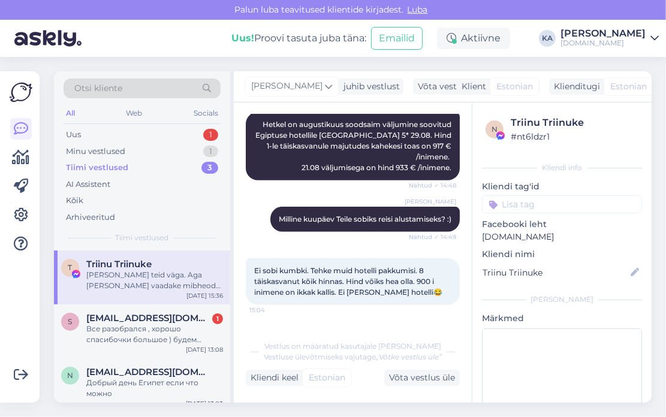
scroll to position [7258, 0]
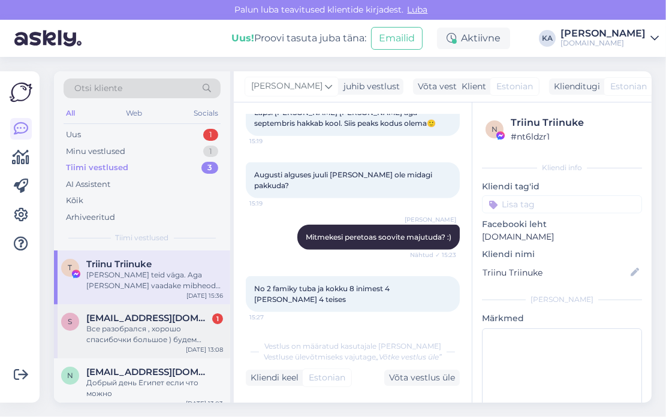
click at [170, 316] on span "[EMAIL_ADDRESS][DOMAIN_NAME]" at bounding box center [148, 318] width 125 height 11
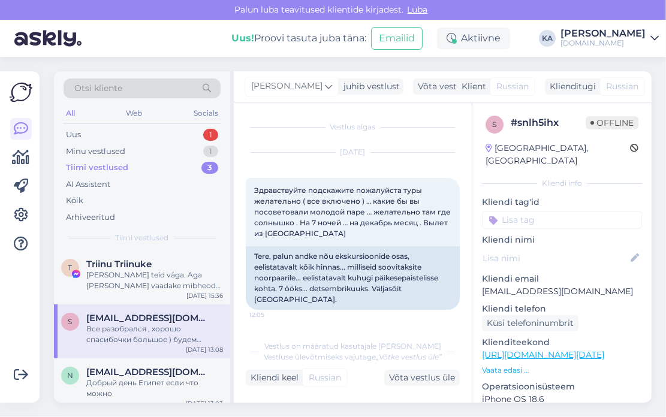
scroll to position [180, 0]
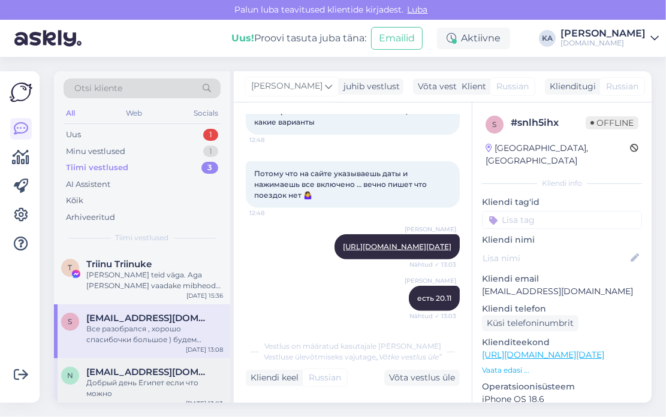
click at [138, 388] on div "Добрый день Египет если что можно" at bounding box center [154, 388] width 137 height 22
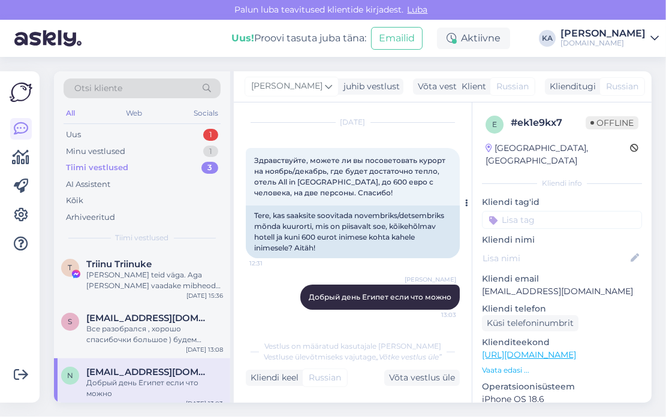
scroll to position [29, 0]
click at [119, 140] on div "Uus 1" at bounding box center [142, 134] width 157 height 17
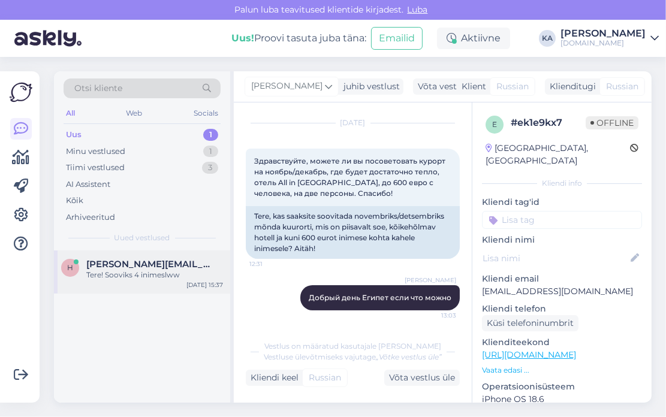
click at [118, 276] on div "Tere! Sooviks 4 inimeslww" at bounding box center [154, 275] width 137 height 11
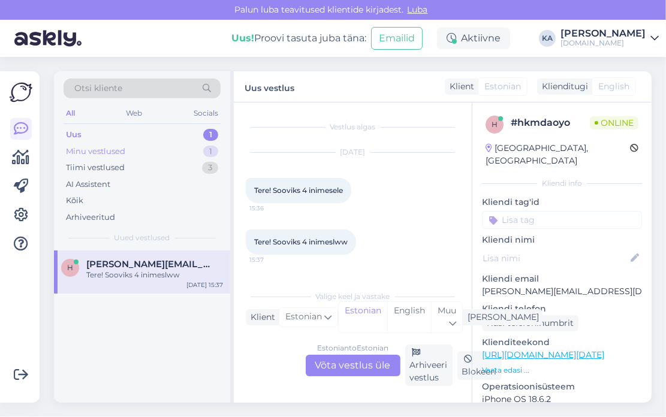
click at [93, 153] on div "Minu vestlused" at bounding box center [95, 152] width 59 height 12
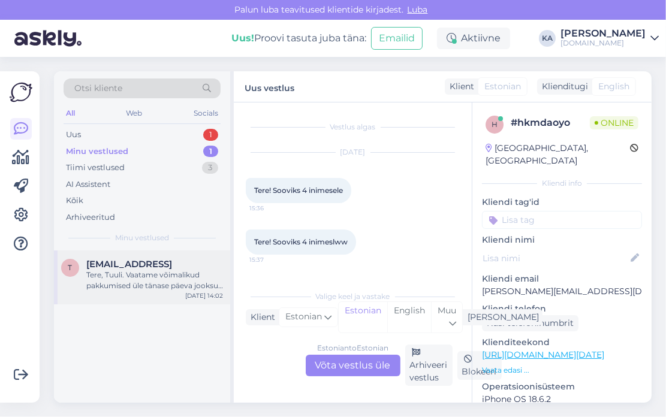
click at [128, 288] on div "Tere, Tuuli. Vaatame võimalikud pakkumised üle tänase päeva jooksul ning edasta…" at bounding box center [154, 281] width 137 height 22
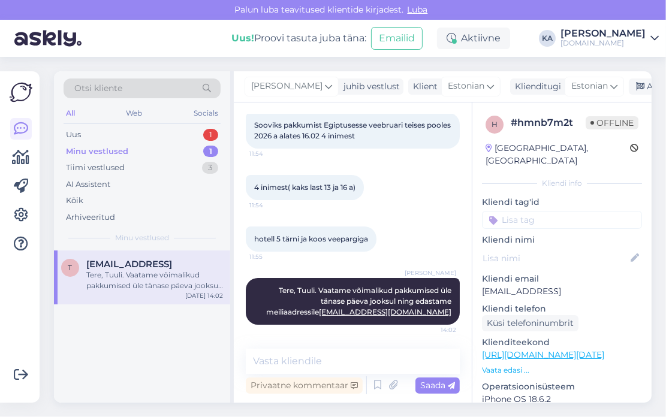
drag, startPoint x: 587, startPoint y: 273, endPoint x: 479, endPoint y: 280, distance: 108.7
click at [479, 280] on div "h # hmnb7m2t Offline [GEOGRAPHIC_DATA], [GEOGRAPHIC_DATA] Kliendi info Kliendi …" at bounding box center [561, 354] width 179 height 505
copy p "[EMAIL_ADDRESS]"
click at [113, 133] on div "Uus 1" at bounding box center [142, 134] width 157 height 17
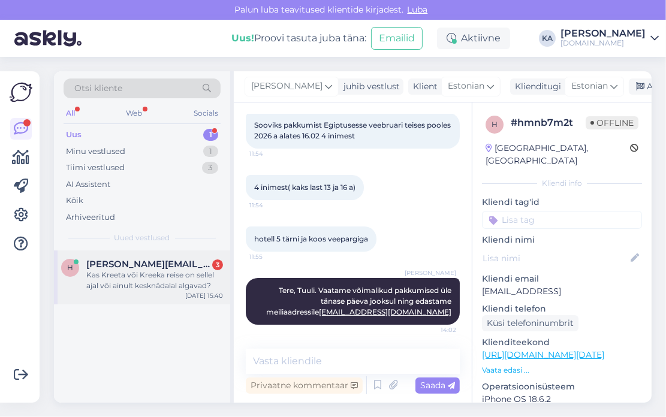
click at [108, 276] on div "Kas Kreeta või Kreeka reise on sellel ajal või ainult kesknädalal algavad?" at bounding box center [154, 281] width 137 height 22
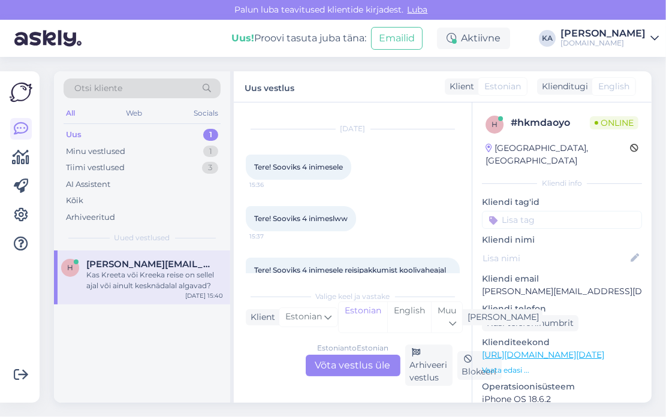
scroll to position [0, 0]
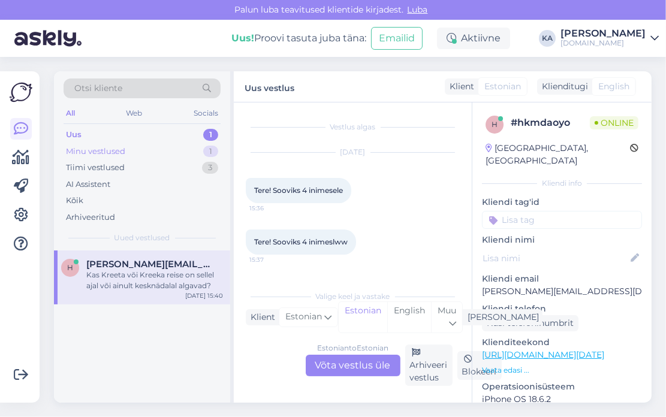
click at [95, 155] on div "Minu vestlused" at bounding box center [95, 152] width 59 height 12
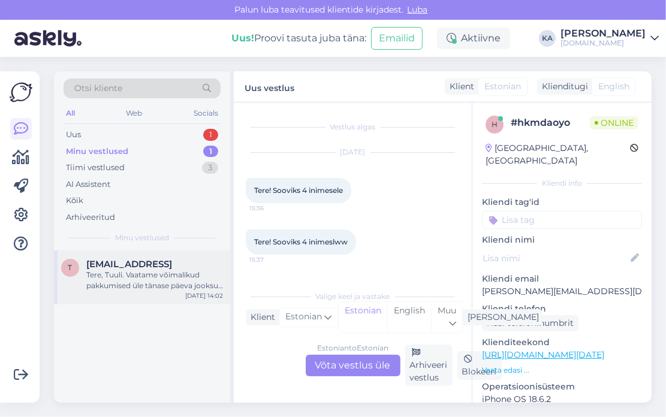
click at [122, 264] on span "[EMAIL_ADDRESS]" at bounding box center [129, 264] width 86 height 11
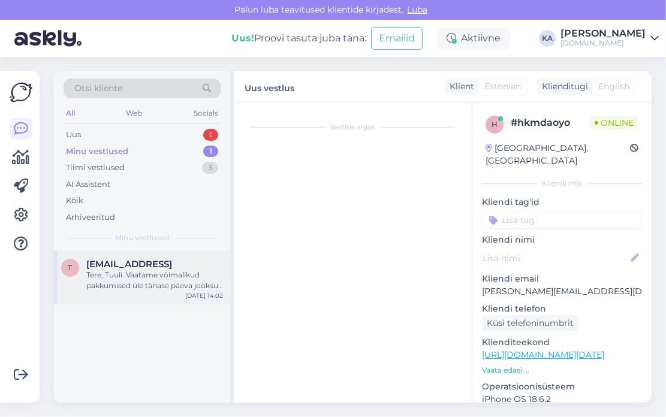
scroll to position [65, 0]
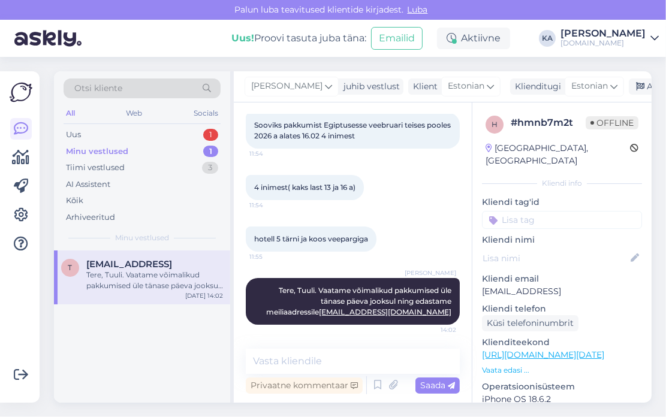
drag, startPoint x: 587, startPoint y: 280, endPoint x: 479, endPoint y: 277, distance: 107.9
click at [479, 277] on div "h # hmnb7m2t Offline [GEOGRAPHIC_DATA], [GEOGRAPHIC_DATA] Kliendi info Kliendi …" at bounding box center [561, 354] width 179 height 505
drag, startPoint x: 433, startPoint y: 312, endPoint x: 360, endPoint y: 311, distance: 73.7
click at [360, 311] on div "[PERSON_NAME], Tuuli. Vaatame võimalikud pakkumised üle tänase päeva jooksul ni…" at bounding box center [353, 301] width 214 height 47
copy link "[EMAIL_ADDRESS][DOMAIN_NAME]"
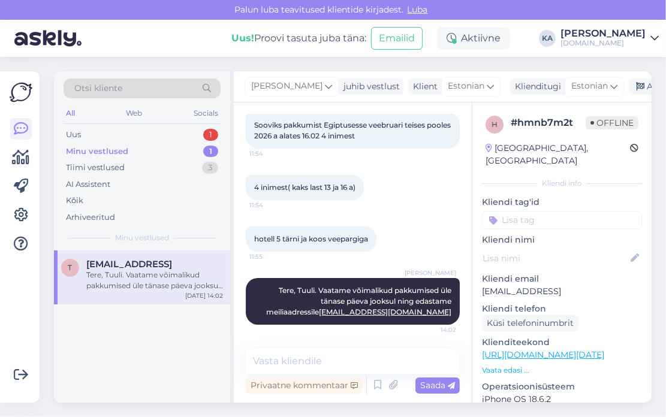
click at [383, 209] on div "4 inimest( kaks last 13 ja 16 a) 11:54" at bounding box center [353, 188] width 214 height 52
click at [357, 219] on div "hotell 5 tärni [PERSON_NAME] veepargiga 11:55" at bounding box center [353, 239] width 214 height 52
click at [636, 84] on icon at bounding box center [640, 87] width 8 height 8
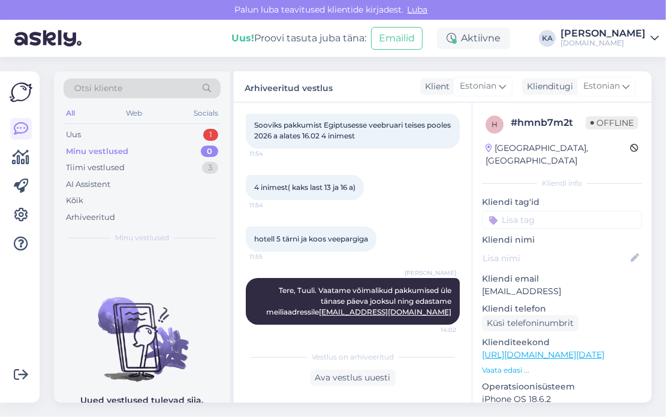
click at [134, 148] on div "Minu vestlused 0" at bounding box center [142, 151] width 157 height 17
